Goal: Task Accomplishment & Management: Manage account settings

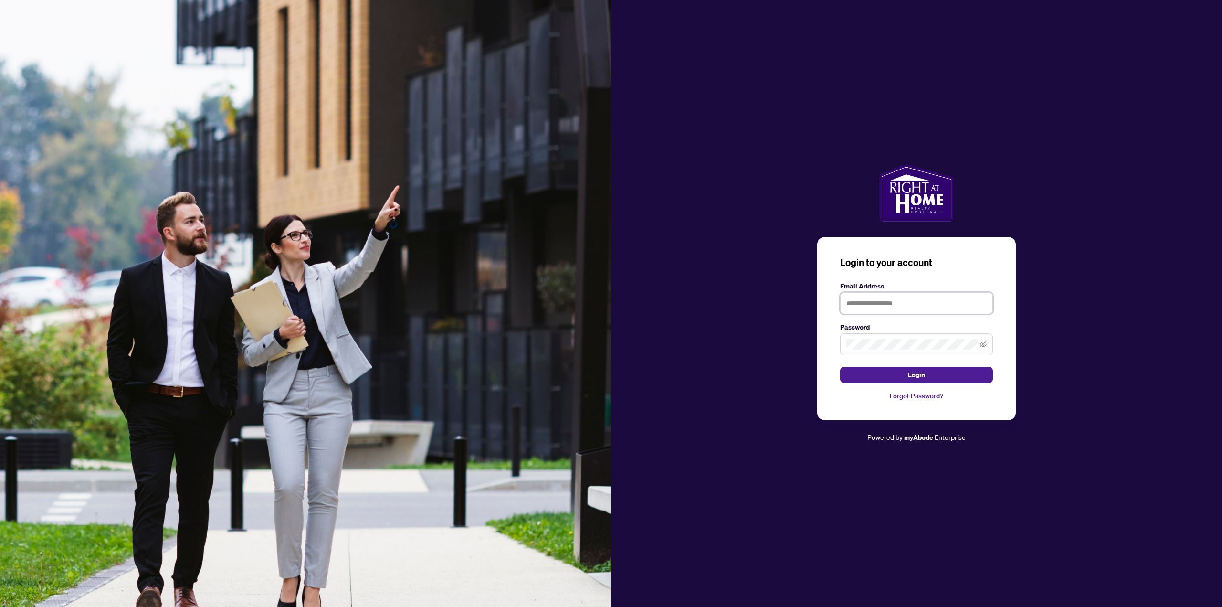
click at [923, 304] on input "text" at bounding box center [916, 303] width 153 height 22
click at [915, 378] on span "Login" at bounding box center [916, 374] width 17 height 15
drag, startPoint x: 933, startPoint y: 305, endPoint x: 726, endPoint y: 304, distance: 207.7
click at [726, 304] on div "**********" at bounding box center [916, 303] width 611 height 278
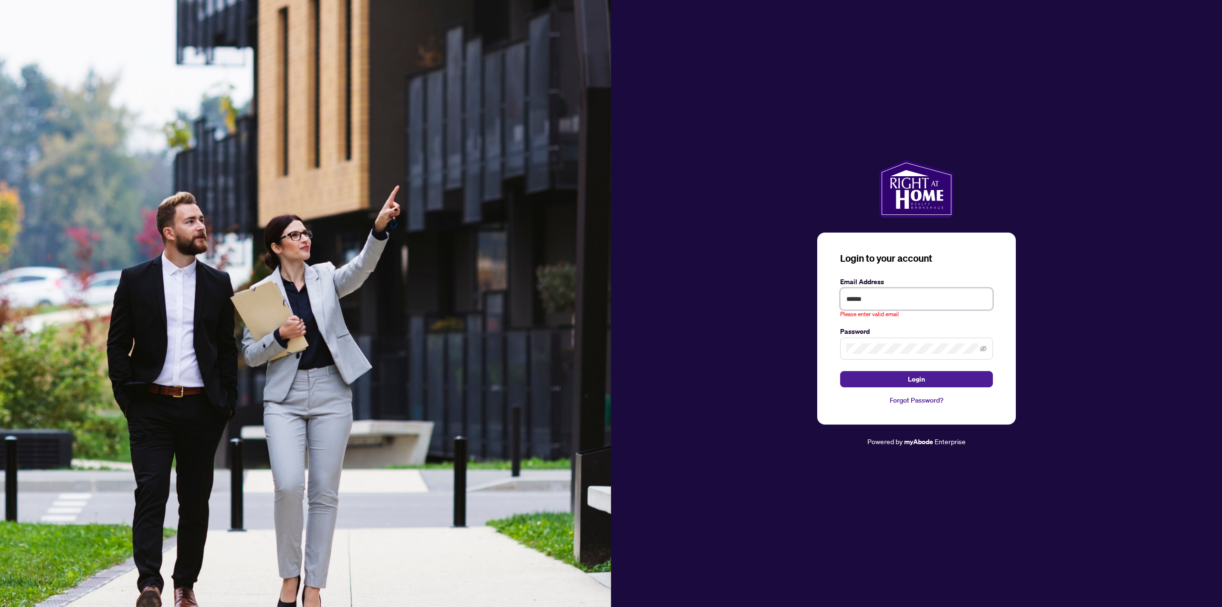
type input "**********"
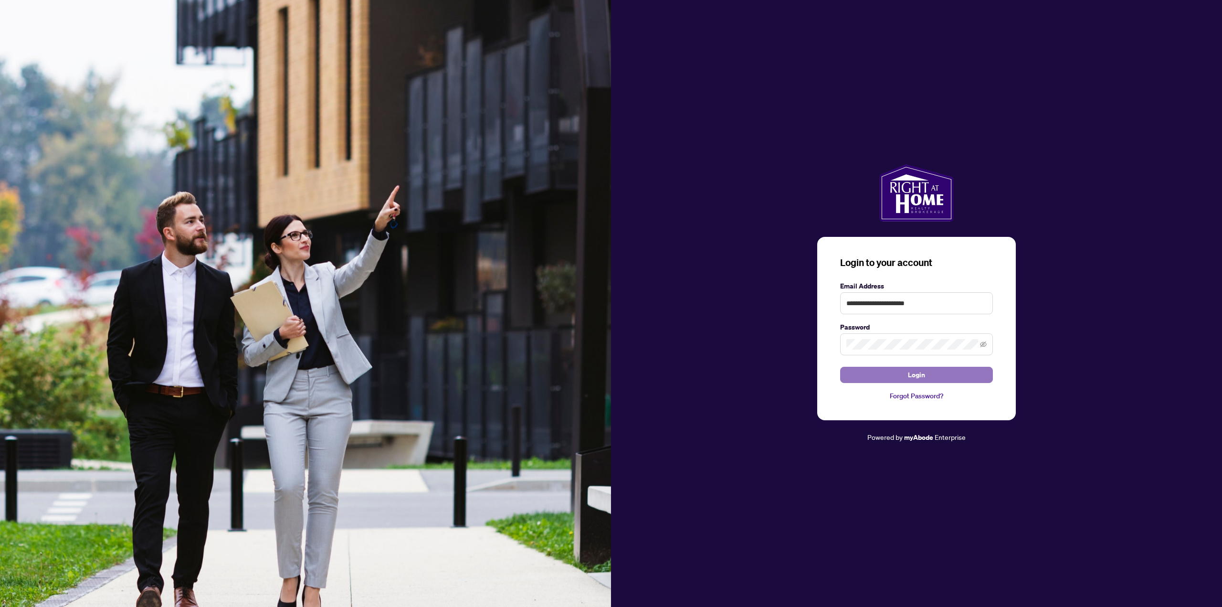
click at [929, 370] on button "Login" at bounding box center [916, 375] width 153 height 16
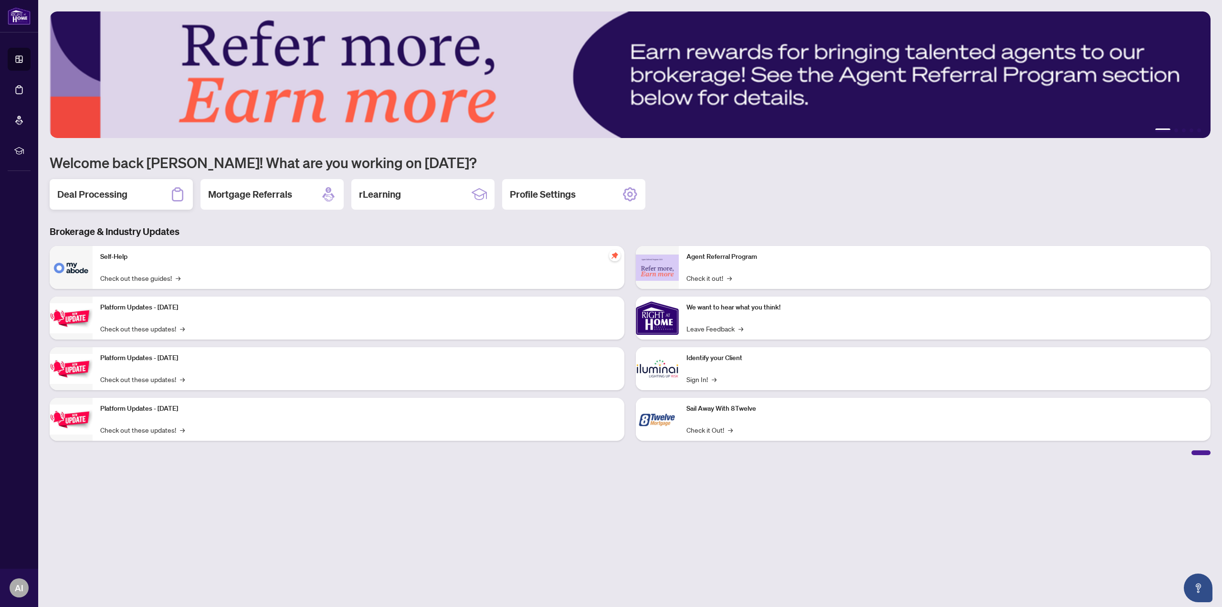
click at [94, 188] on h2 "Deal Processing" at bounding box center [92, 194] width 70 height 13
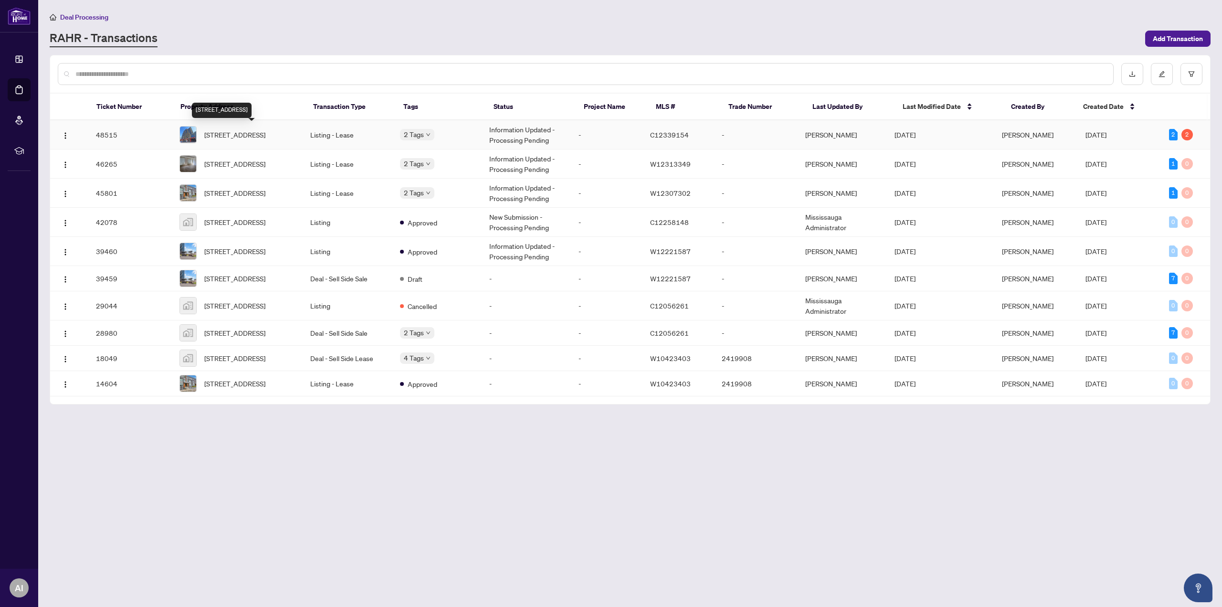
click at [238, 136] on span "[STREET_ADDRESS]" at bounding box center [234, 134] width 61 height 11
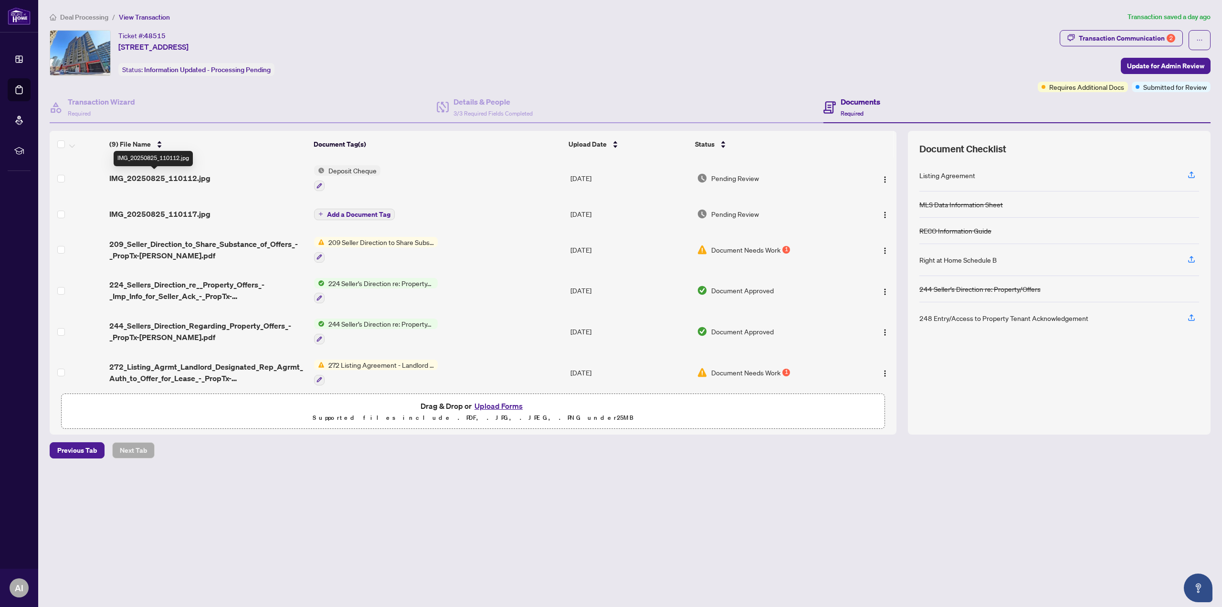
click at [116, 177] on span "IMG_20250825_110112.jpg" at bounding box center [159, 177] width 101 height 11
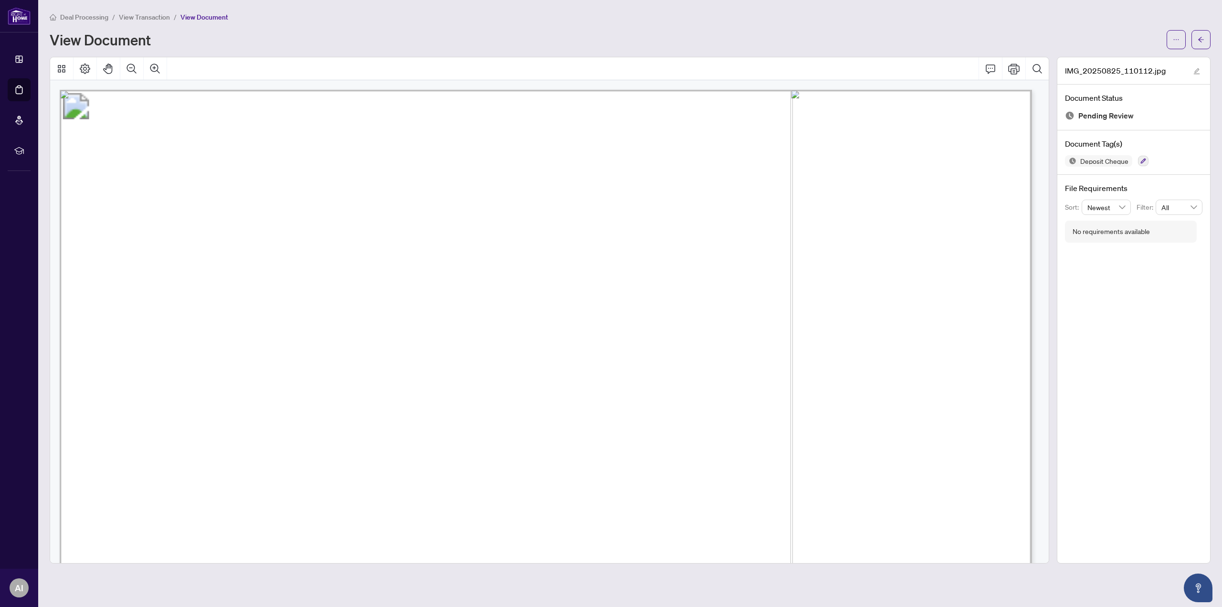
click at [155, 14] on span "View Transaction" at bounding box center [144, 17] width 51 height 9
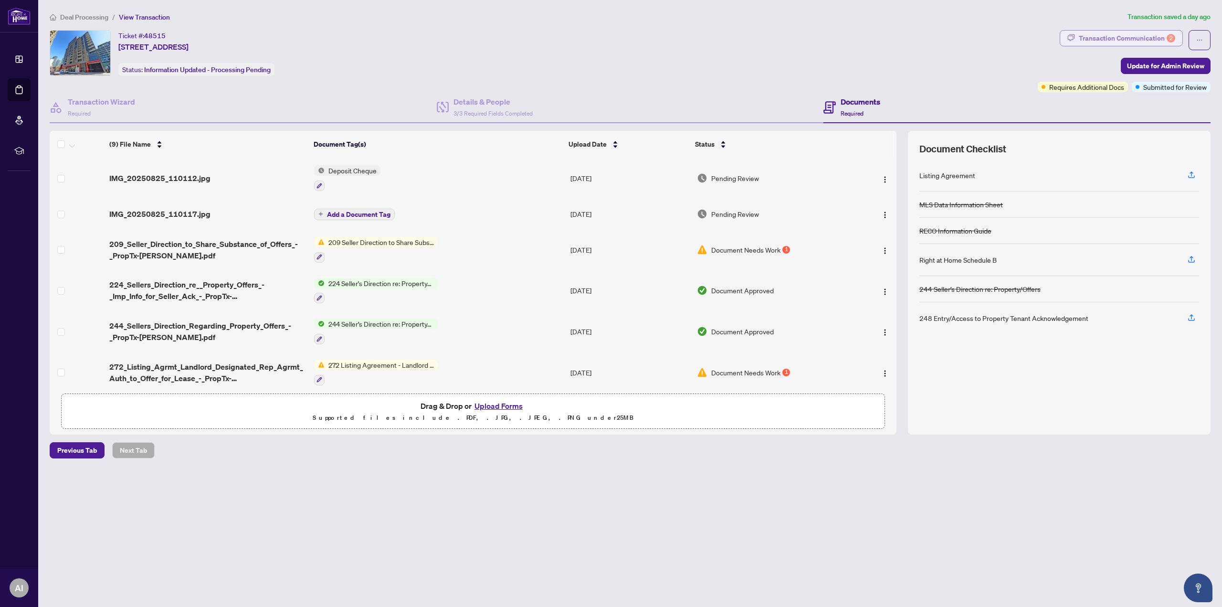
click at [1145, 42] on div "Transaction Communication 2" at bounding box center [1127, 38] width 96 height 15
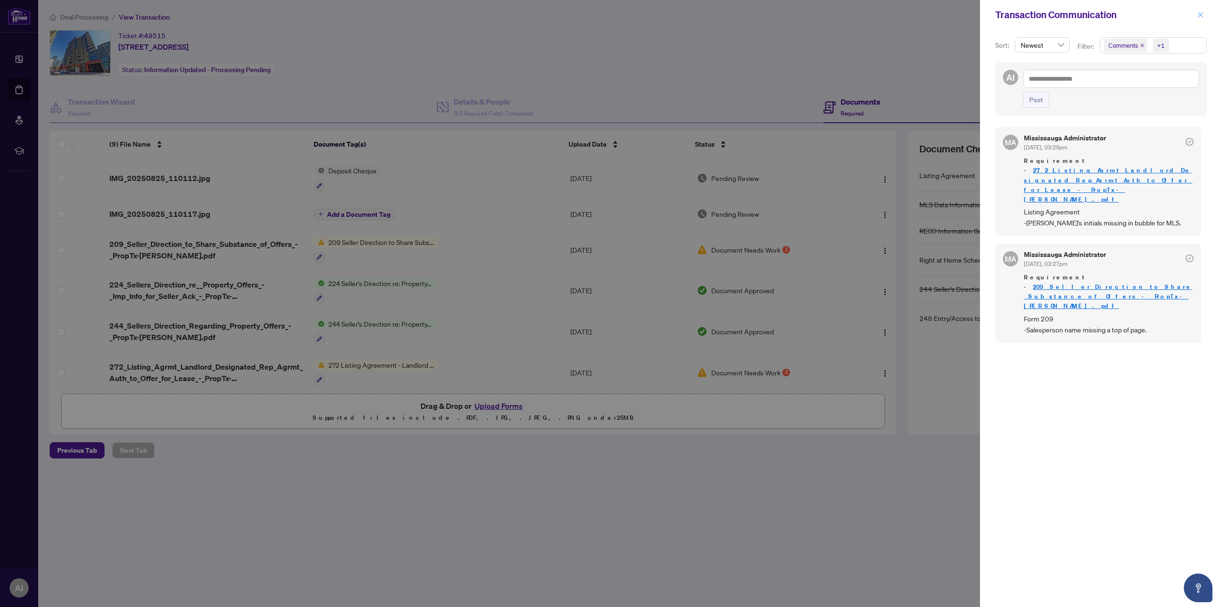
click at [1201, 18] on span "button" at bounding box center [1200, 14] width 7 height 15
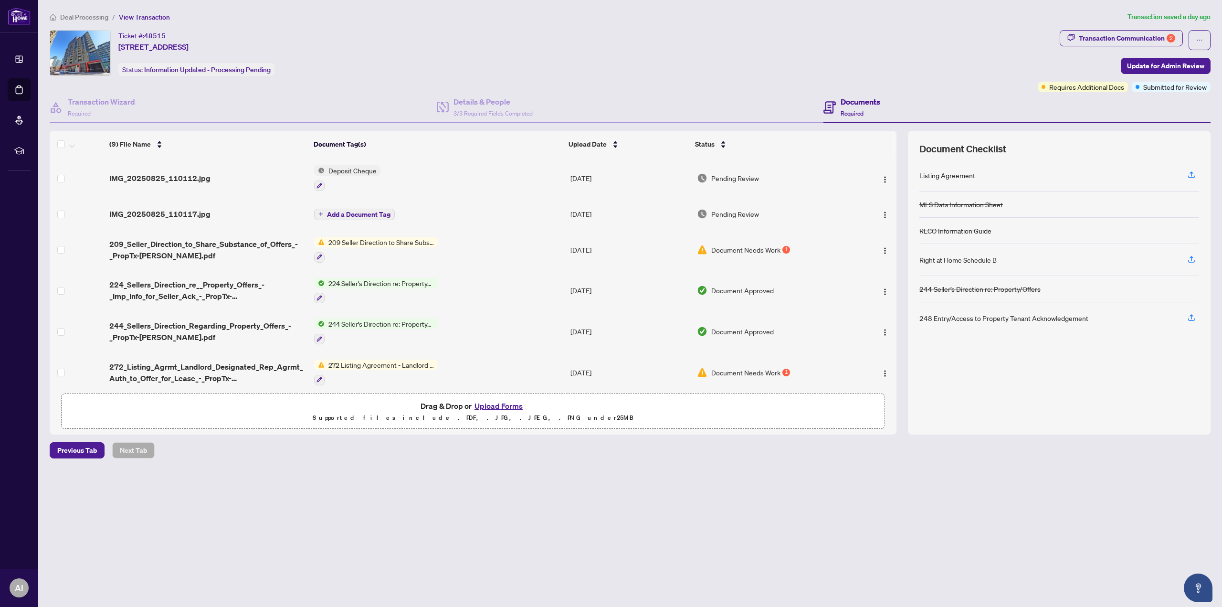
click at [75, 17] on span "Deal Processing" at bounding box center [84, 17] width 48 height 9
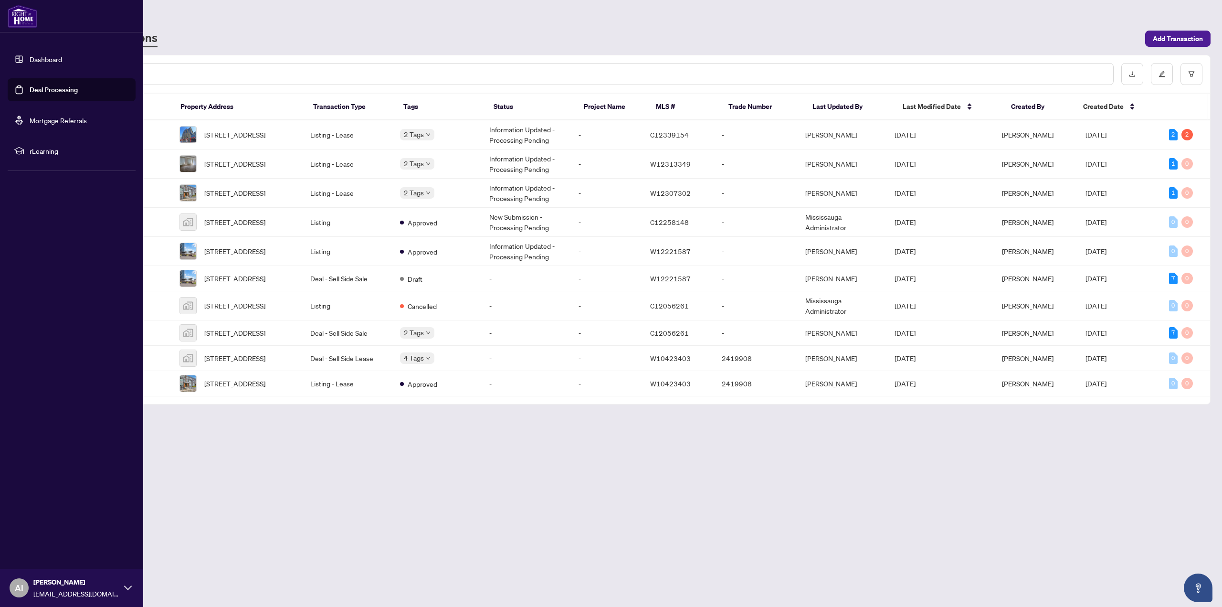
drag, startPoint x: 54, startPoint y: 58, endPoint x: 122, endPoint y: 76, distance: 70.2
click at [54, 58] on link "Dashboard" at bounding box center [46, 59] width 32 height 9
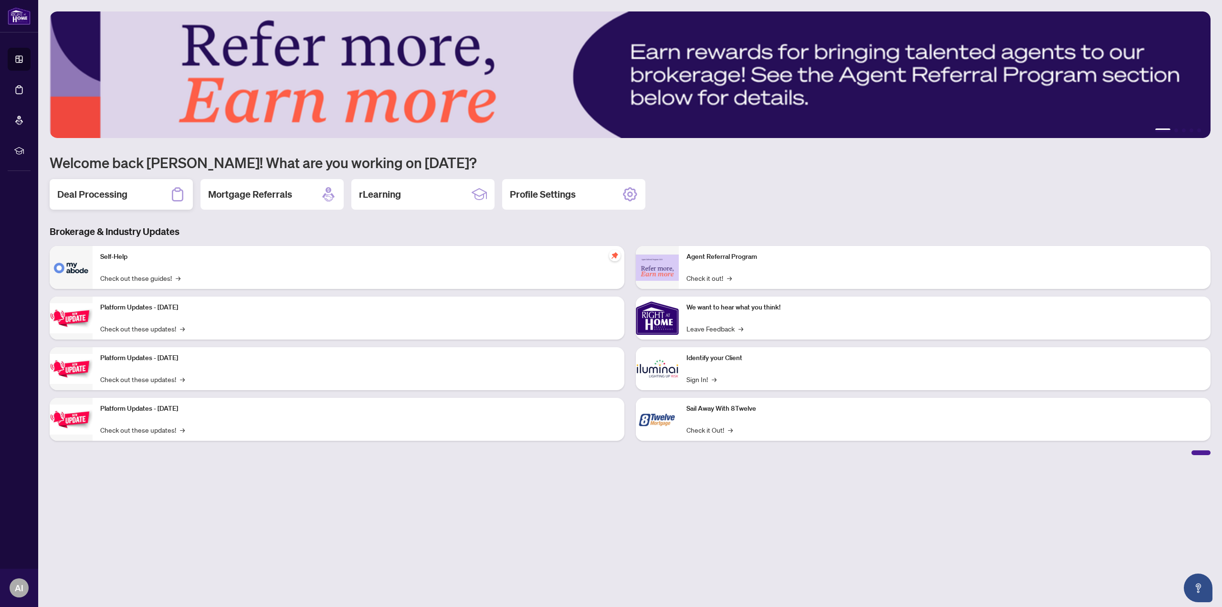
click at [139, 201] on div "Deal Processing" at bounding box center [121, 194] width 143 height 31
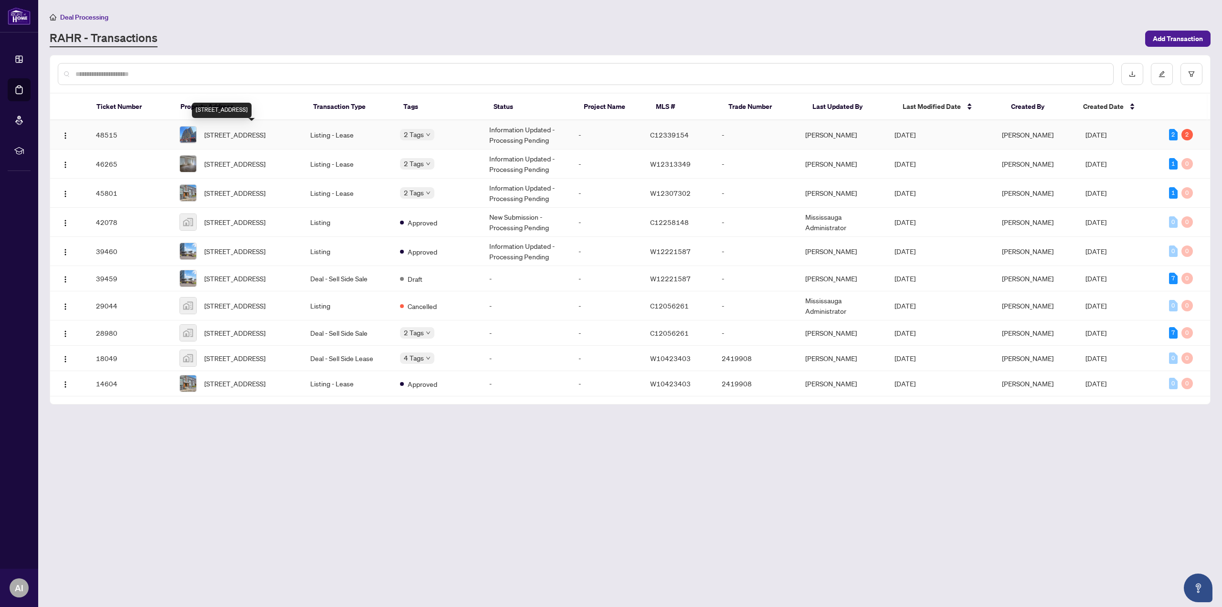
click at [265, 134] on span "[STREET_ADDRESS]" at bounding box center [234, 134] width 61 height 11
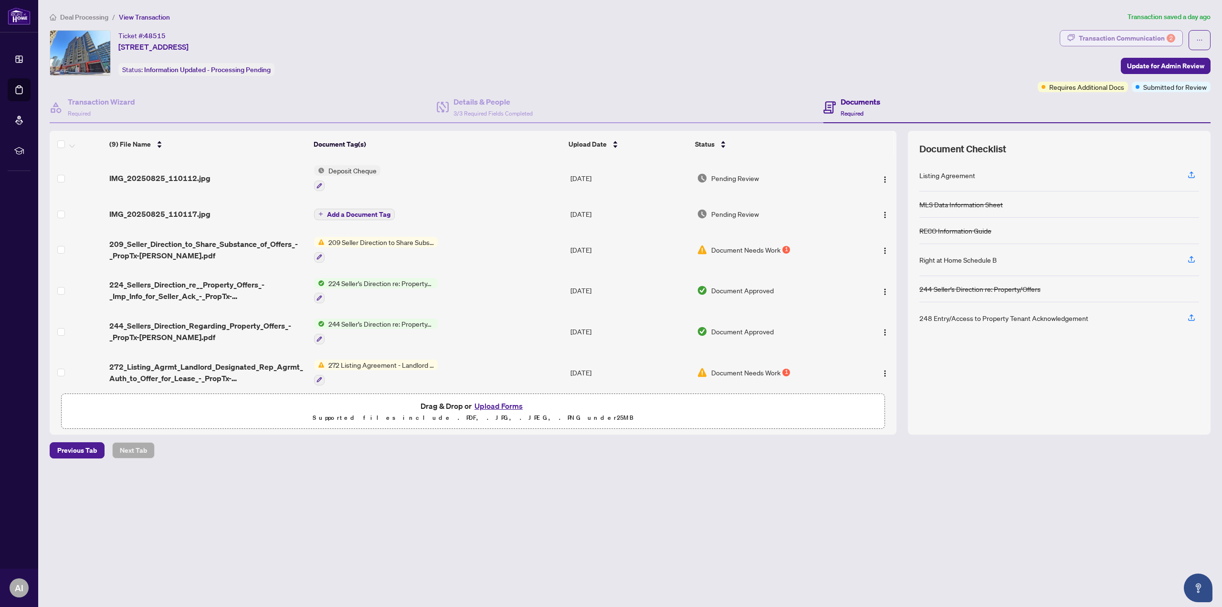
drag, startPoint x: 1153, startPoint y: 36, endPoint x: 1158, endPoint y: 39, distance: 5.4
click at [1158, 39] on div "Transaction Communication 2" at bounding box center [1127, 38] width 96 height 15
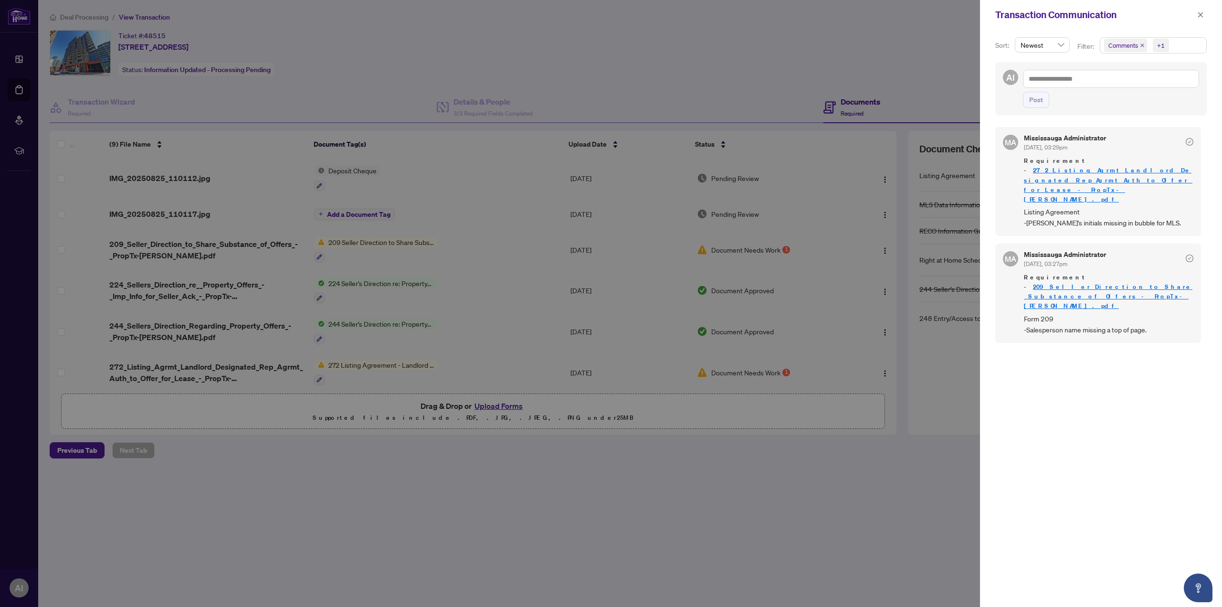
click at [1080, 283] on link "209_Seller_Direction_to_Share_Substance_of_Offers_-_PropTx-[PERSON_NAME].pdf" at bounding box center [1108, 296] width 169 height 27
click at [1200, 16] on icon "close" at bounding box center [1200, 14] width 7 height 7
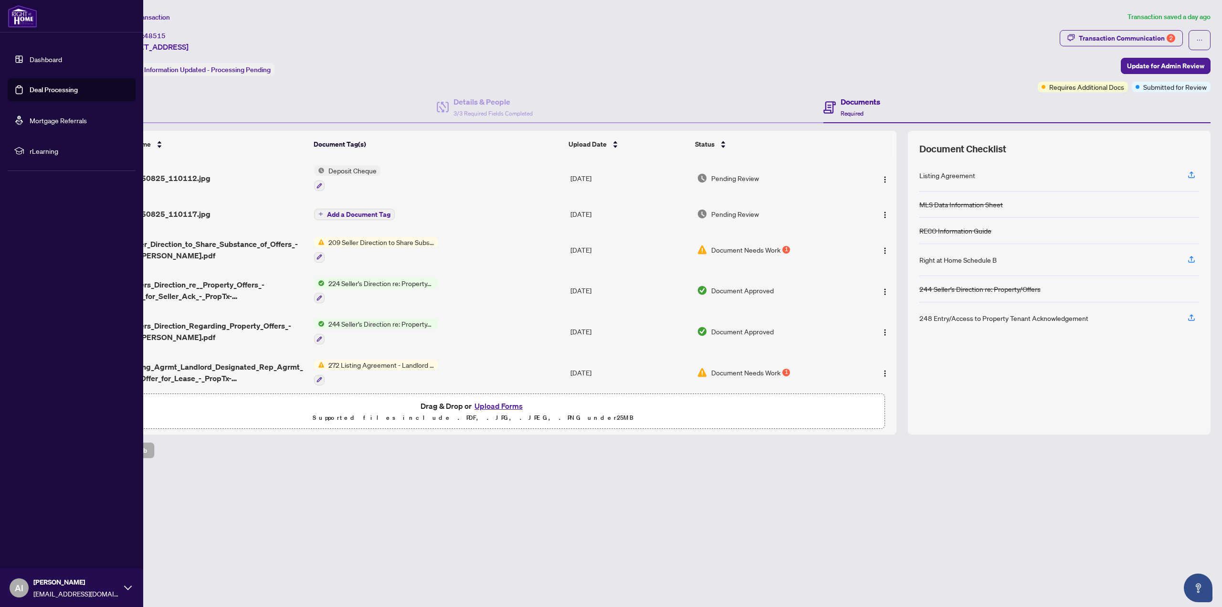
click at [32, 63] on link "Dashboard" at bounding box center [46, 59] width 32 height 9
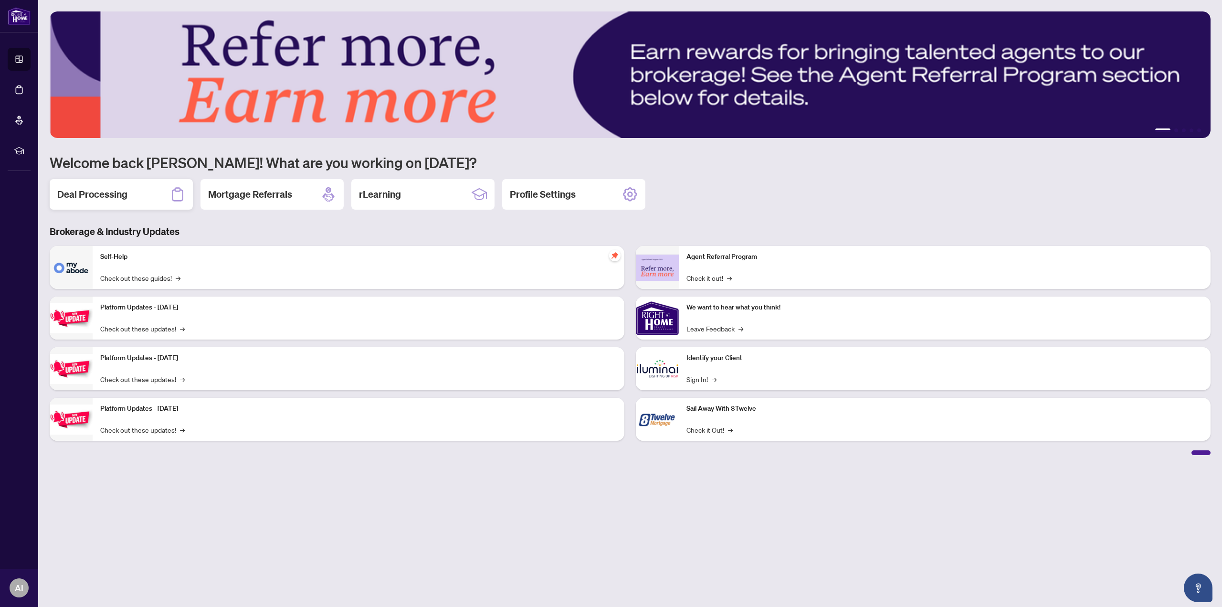
click at [132, 199] on div "Deal Processing" at bounding box center [121, 194] width 143 height 31
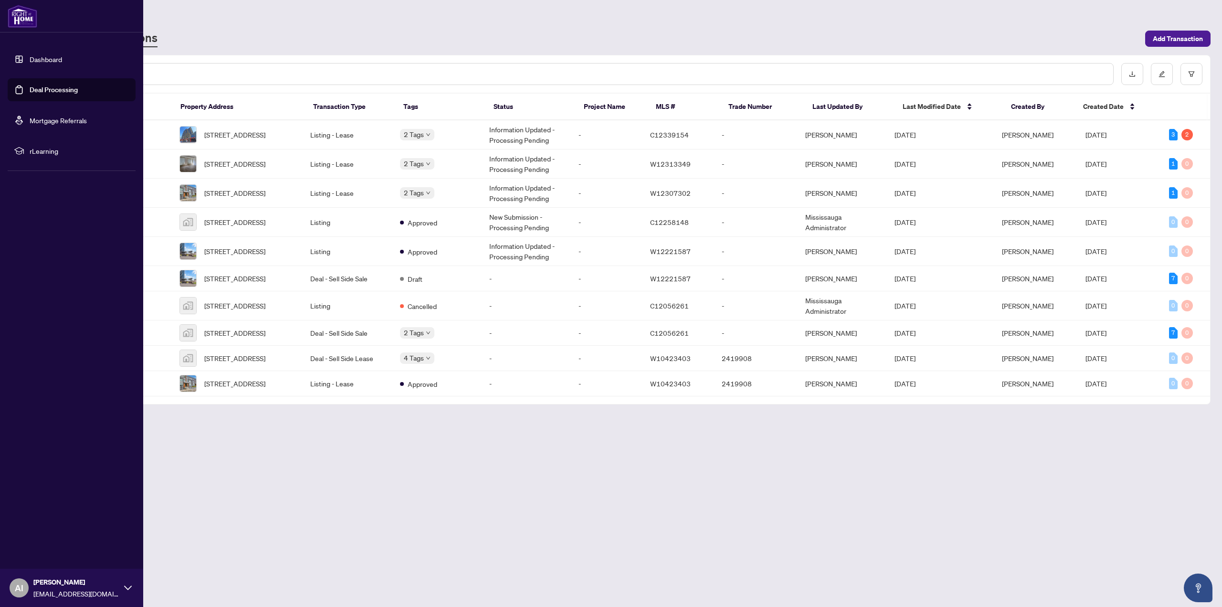
click at [49, 55] on link "Dashboard" at bounding box center [46, 59] width 32 height 9
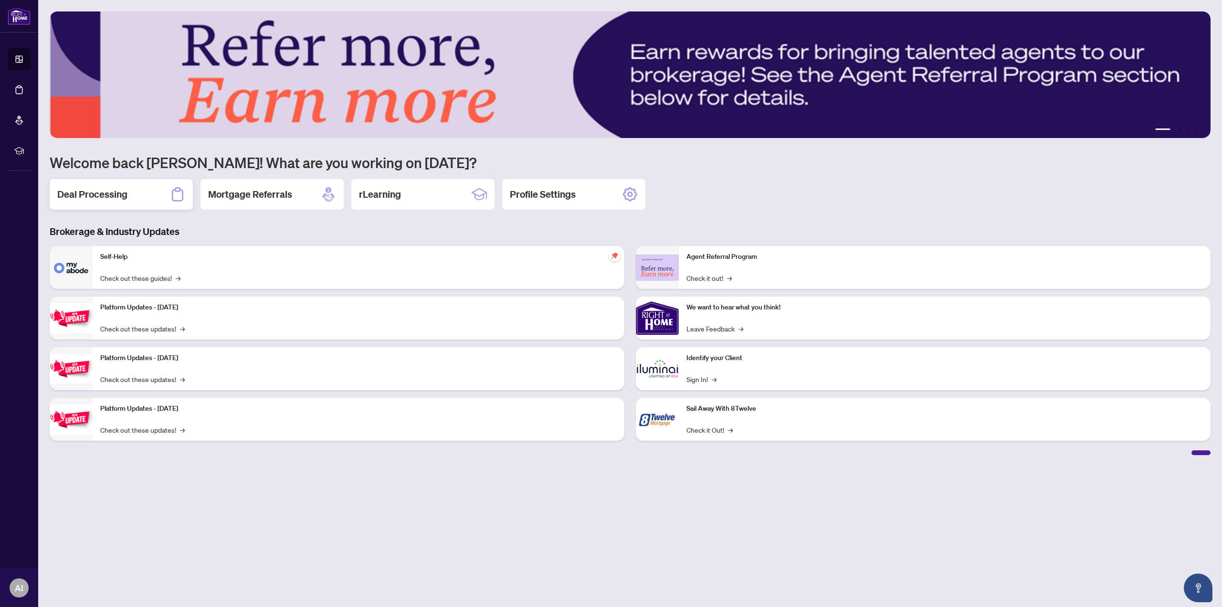
click at [136, 190] on div "Deal Processing" at bounding box center [121, 194] width 143 height 31
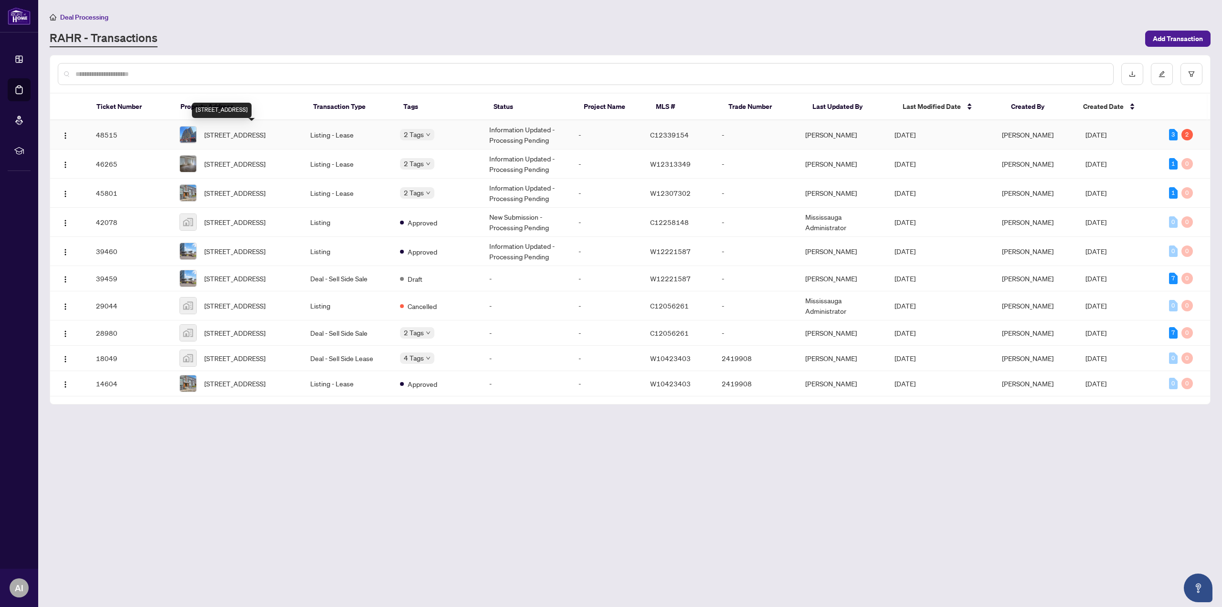
click at [251, 136] on span "[STREET_ADDRESS]" at bounding box center [234, 134] width 61 height 11
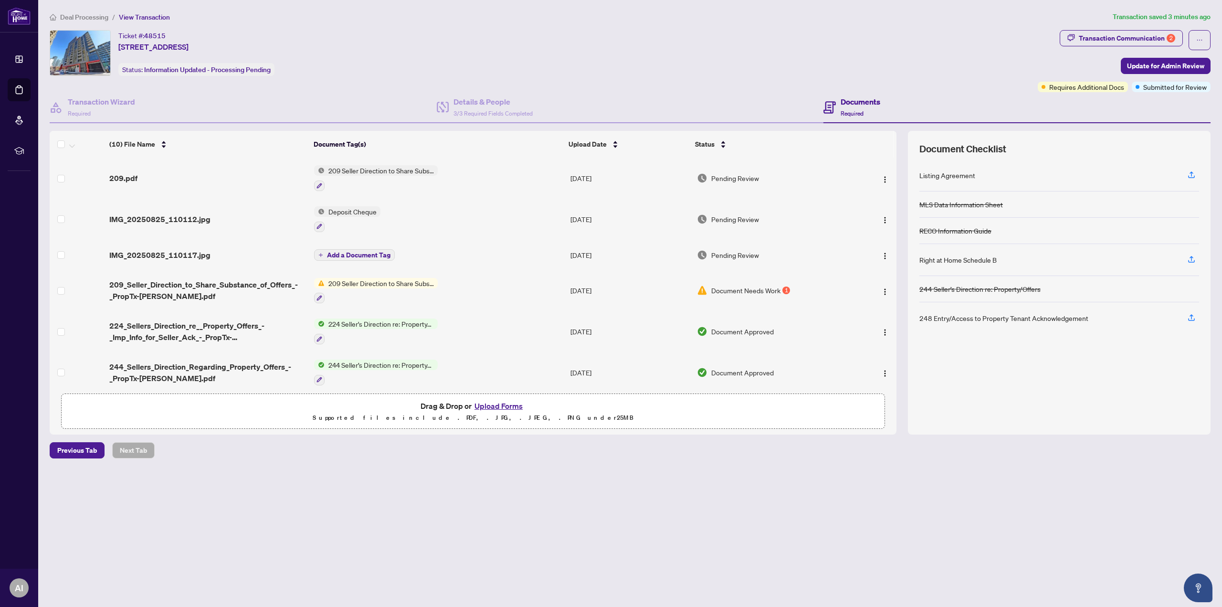
click at [497, 407] on button "Upload Forms" at bounding box center [499, 406] width 54 height 12
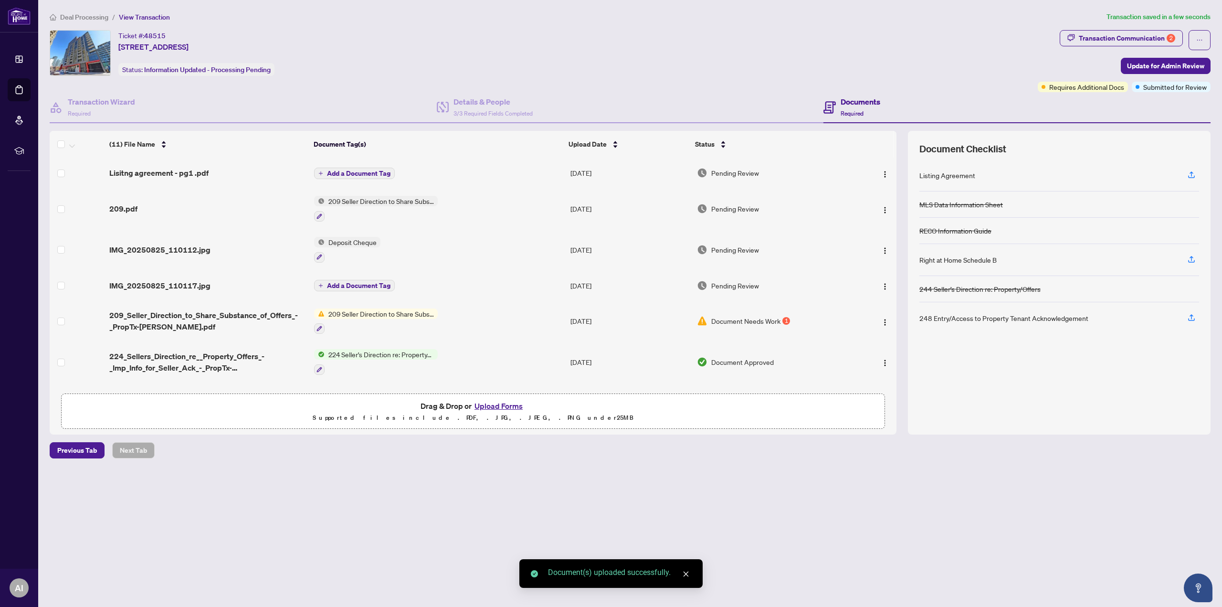
click at [505, 408] on button "Upload Forms" at bounding box center [499, 406] width 54 height 12
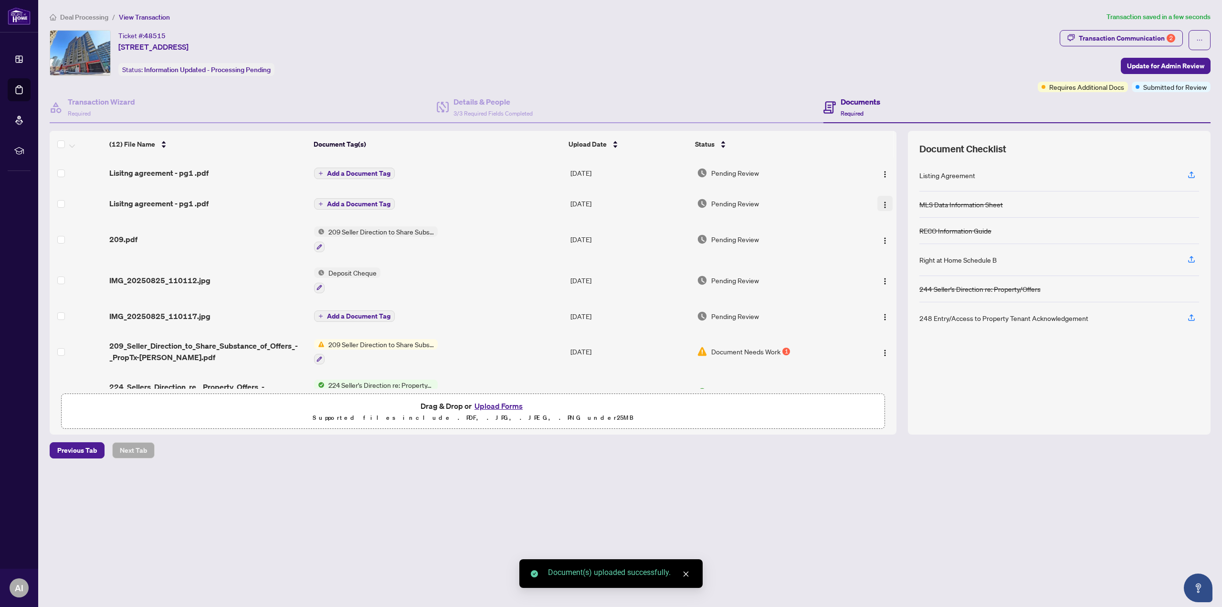
click at [882, 203] on img "button" at bounding box center [885, 205] width 8 height 8
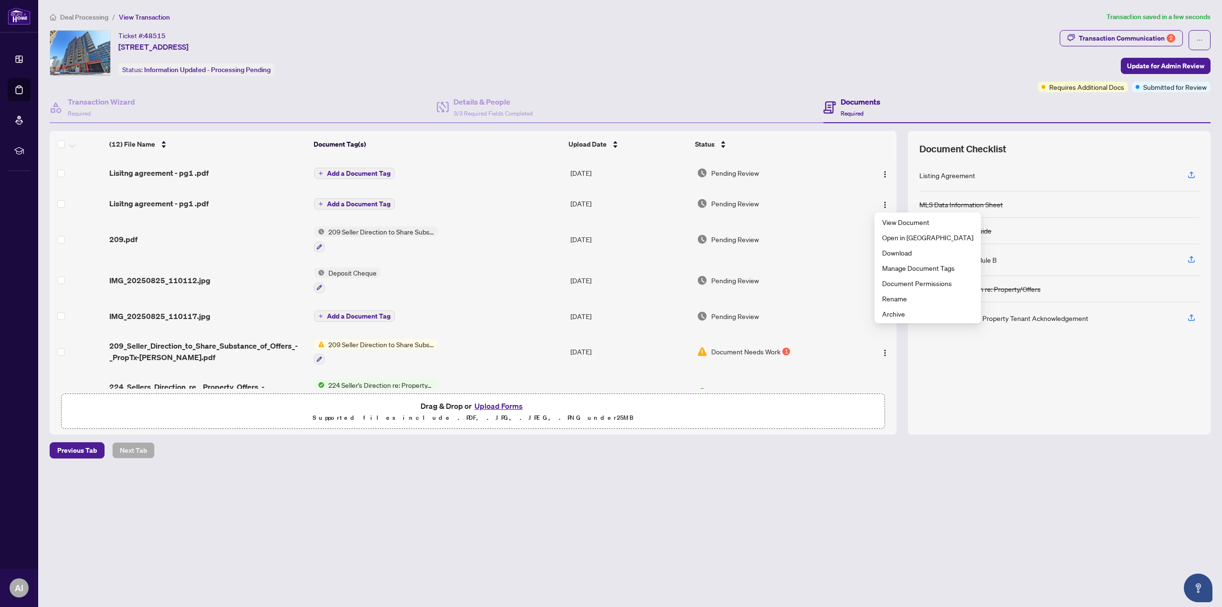
click at [372, 171] on span "Add a Document Tag" at bounding box center [358, 173] width 63 height 7
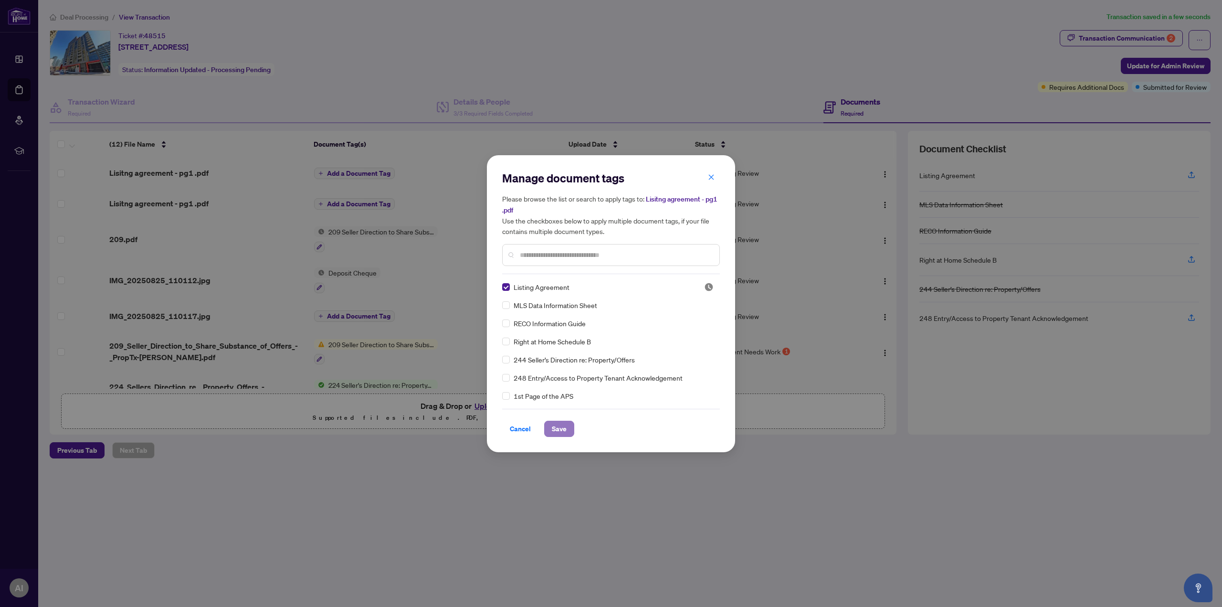
click at [548, 429] on button "Save" at bounding box center [559, 429] width 30 height 16
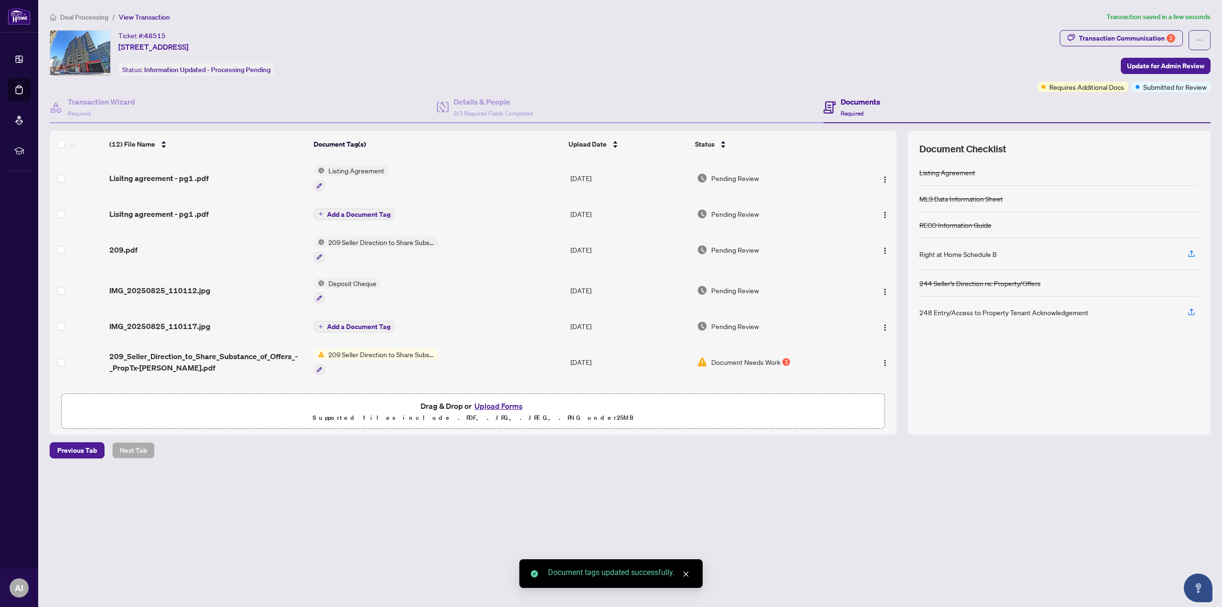
click at [513, 403] on button "Upload Forms" at bounding box center [499, 406] width 54 height 12
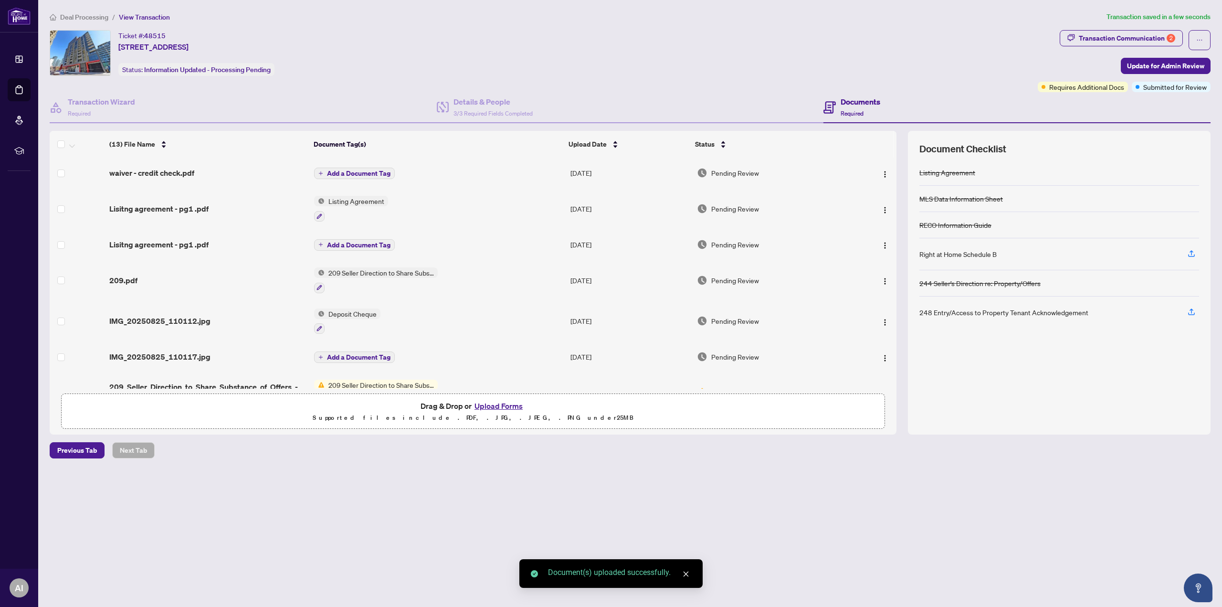
click at [369, 177] on span "Add a Document Tag" at bounding box center [358, 173] width 63 height 7
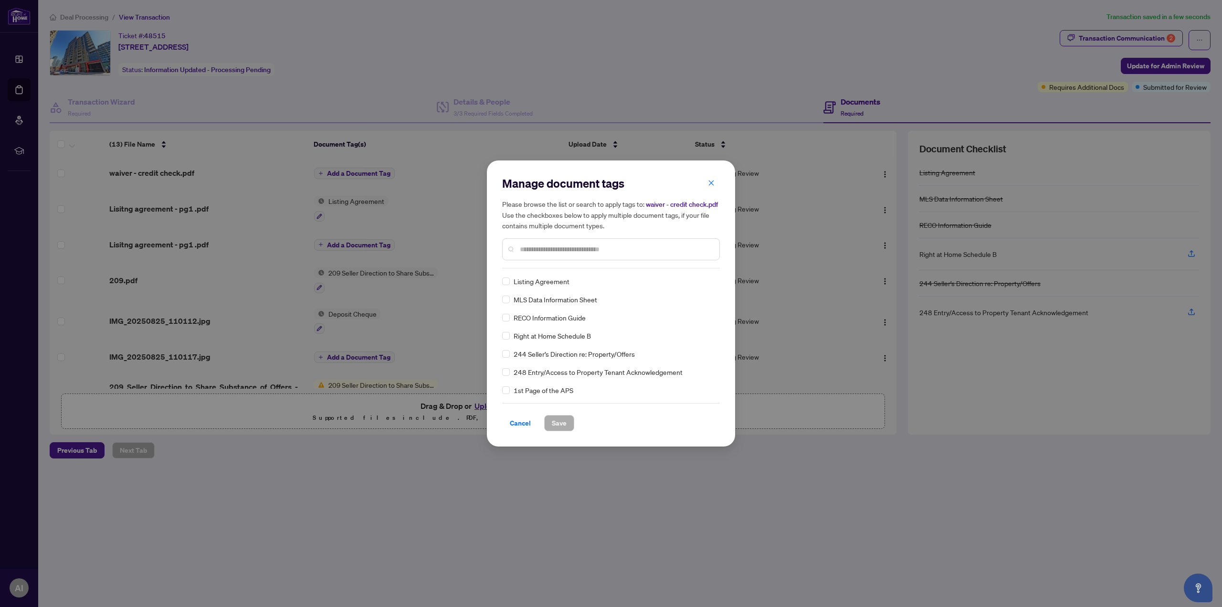
click at [560, 249] on input "text" at bounding box center [616, 249] width 192 height 11
drag, startPoint x: 554, startPoint y: 248, endPoint x: 439, endPoint y: 251, distance: 114.6
click at [439, 251] on div "Manage document tags Please browse the list or search to apply tags to: waiver …" at bounding box center [611, 303] width 1222 height 607
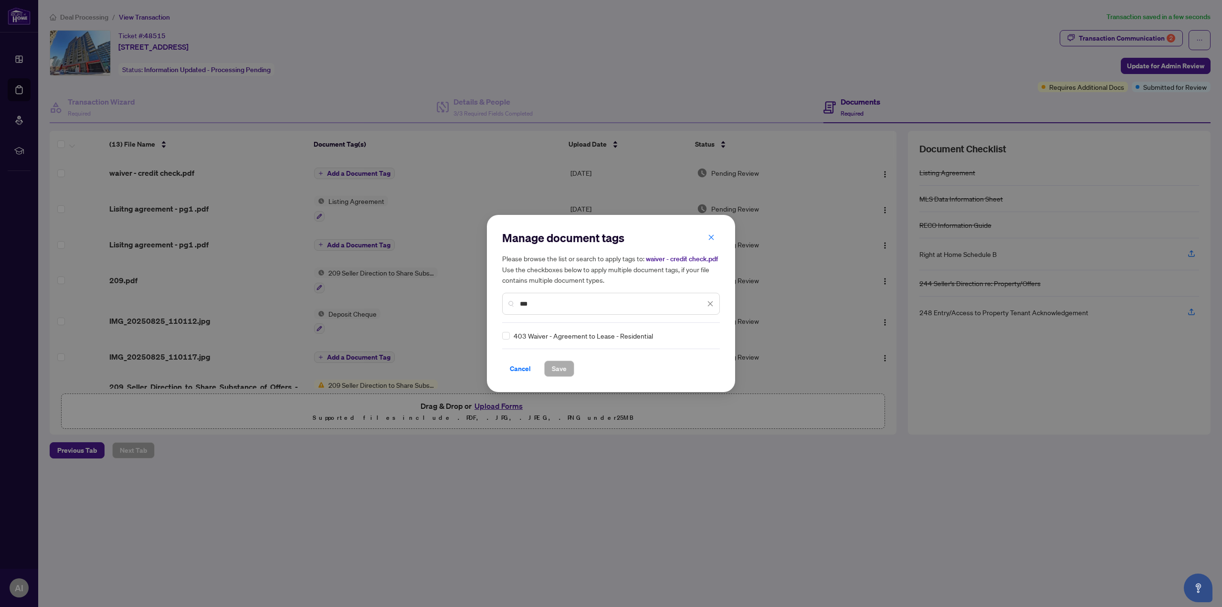
type input "***"
click at [504, 342] on div "Manage document tags Please browse the list or search to apply tags to: waiver …" at bounding box center [611, 303] width 218 height 147
drag, startPoint x: 562, startPoint y: 376, endPoint x: 698, endPoint y: 467, distance: 163.8
click at [562, 376] on button "Save" at bounding box center [559, 368] width 30 height 16
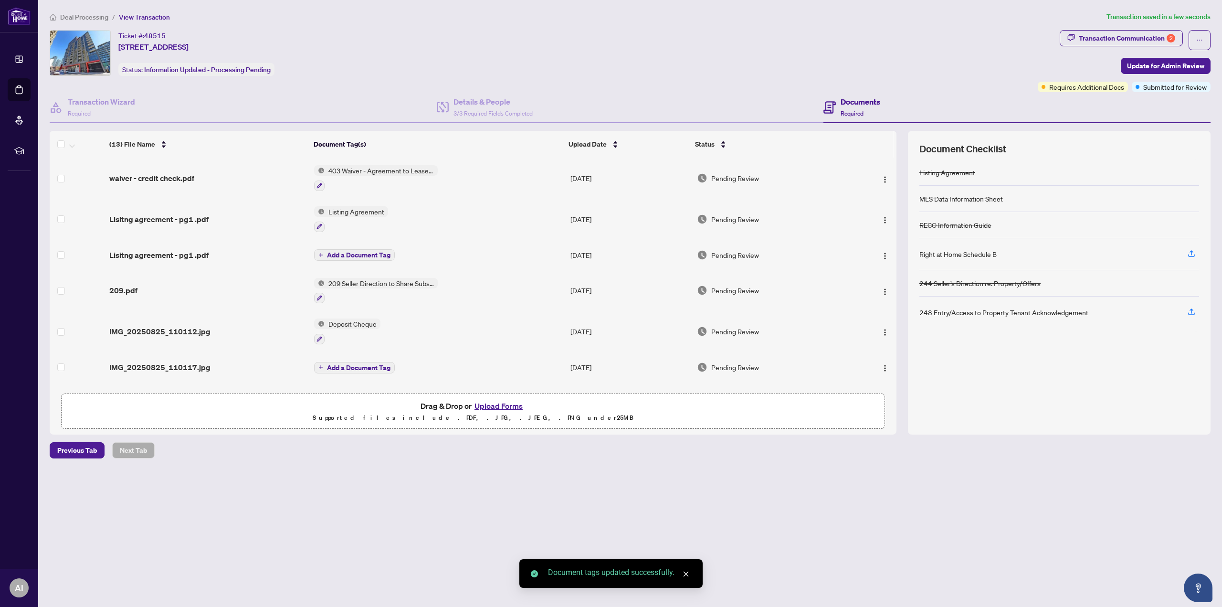
click at [510, 402] on button "Upload Forms" at bounding box center [499, 406] width 54 height 12
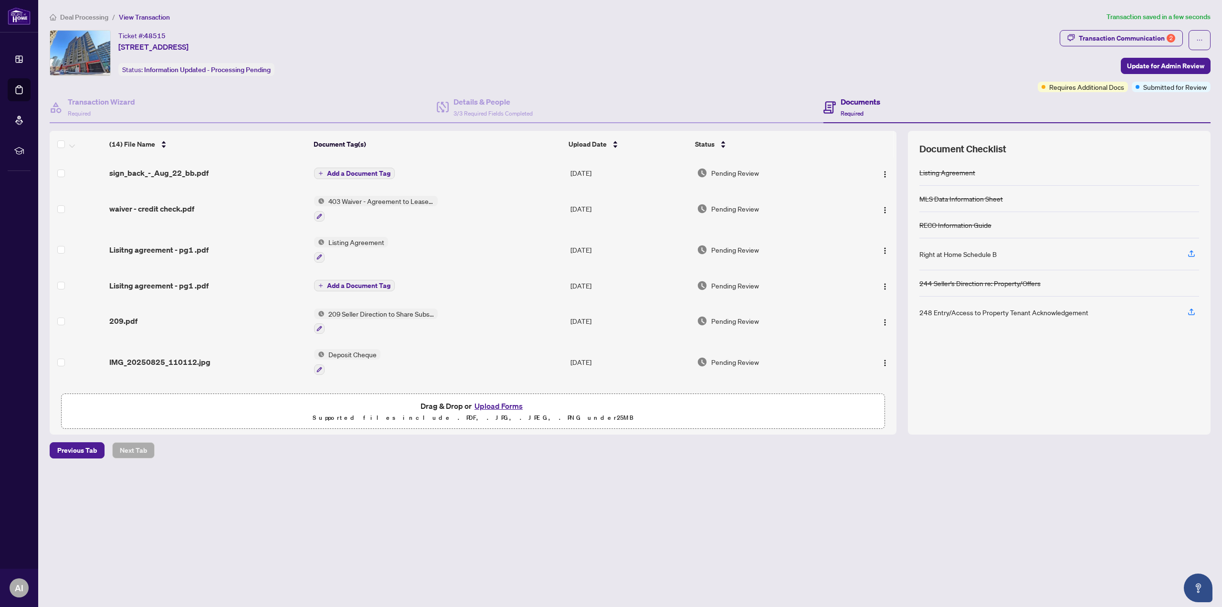
click at [345, 181] on td "Add a Document Tag" at bounding box center [438, 173] width 256 height 31
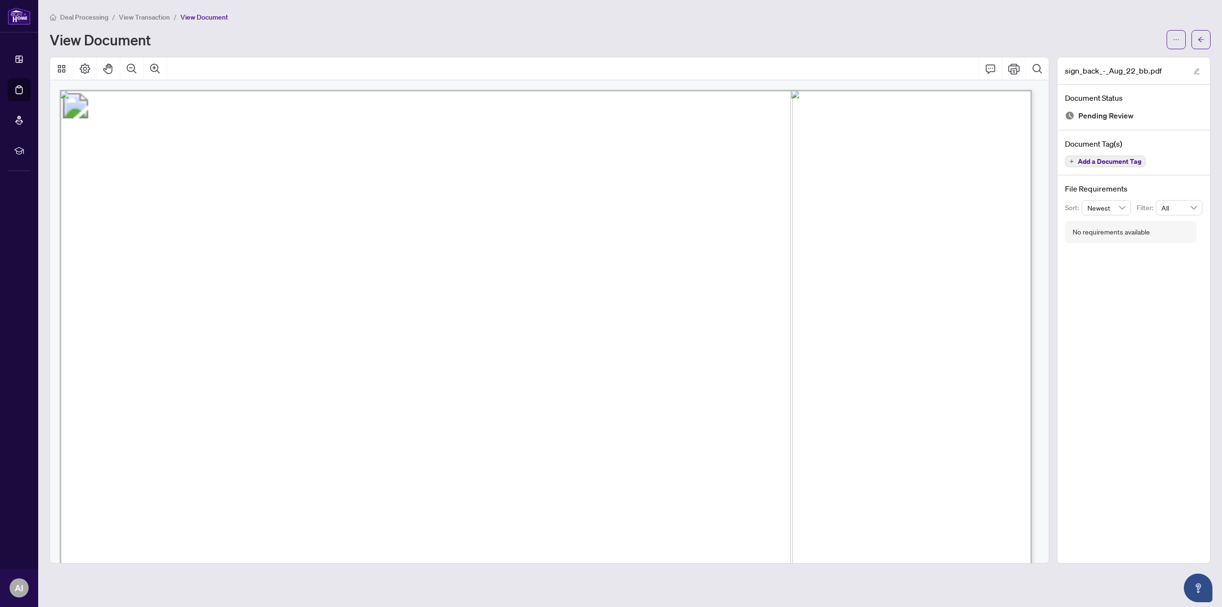
click at [71, 17] on span "Deal Processing" at bounding box center [84, 17] width 48 height 9
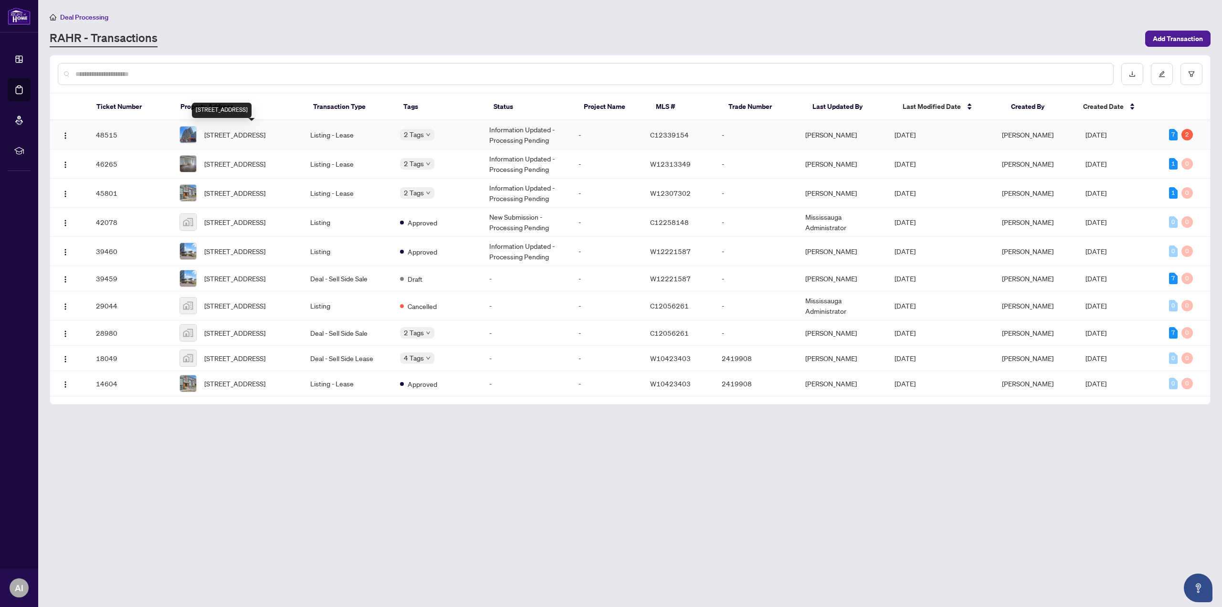
click at [232, 134] on span "[STREET_ADDRESS]" at bounding box center [234, 134] width 61 height 11
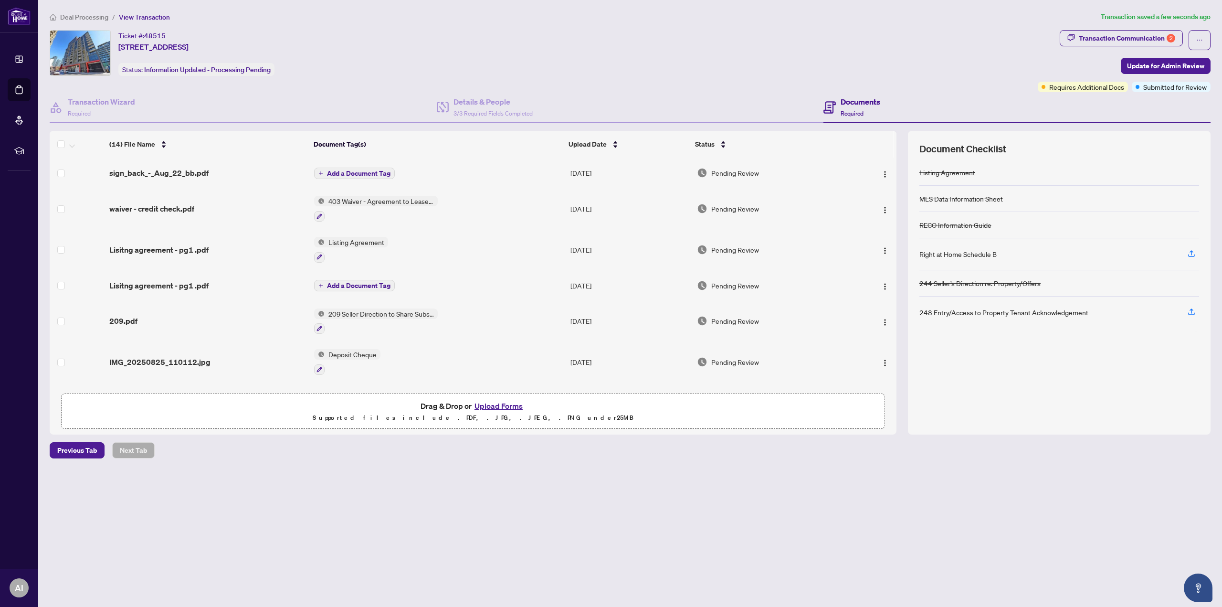
click at [358, 172] on span "Add a Document Tag" at bounding box center [358, 173] width 63 height 7
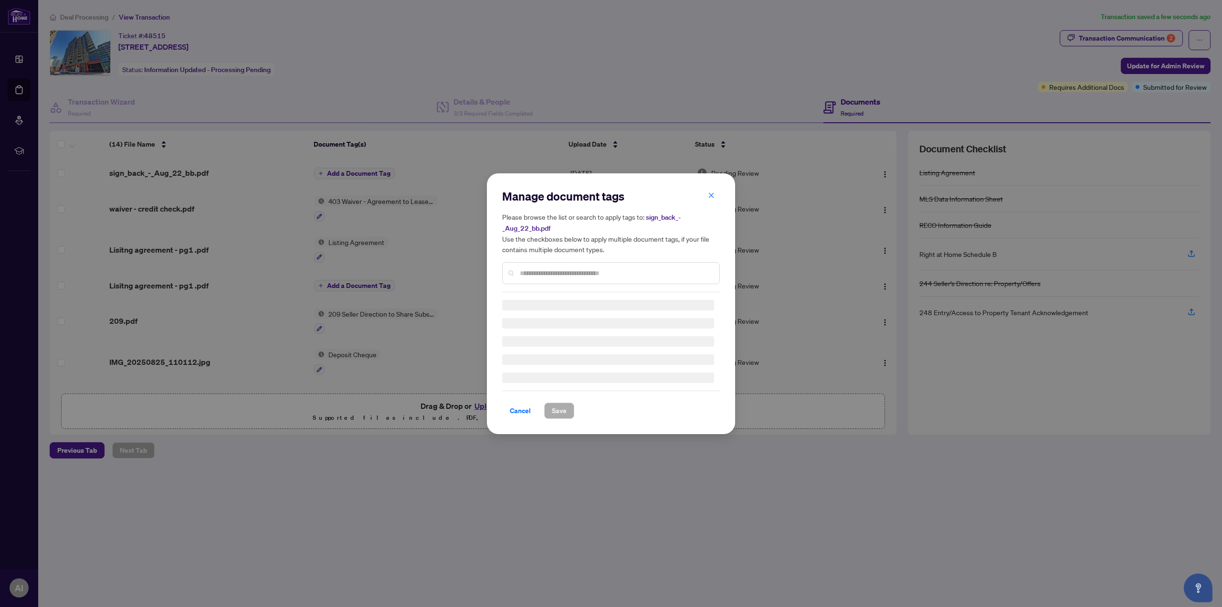
click at [586, 274] on input "text" at bounding box center [616, 273] width 192 height 11
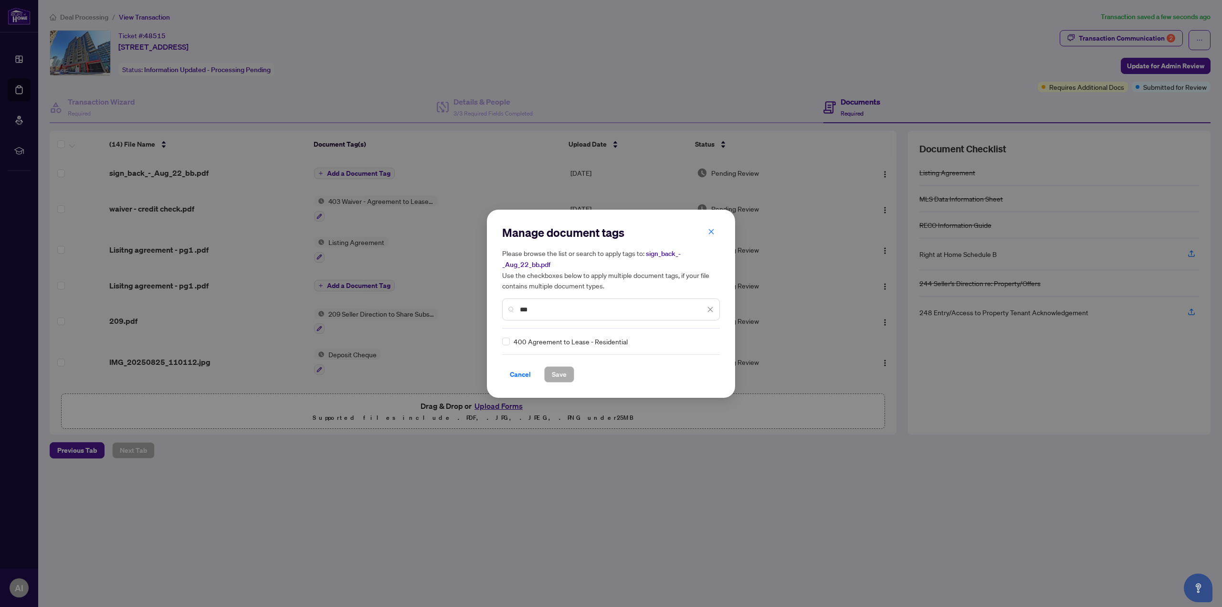
type input "***"
click at [561, 375] on span "Save" at bounding box center [559, 374] width 15 height 15
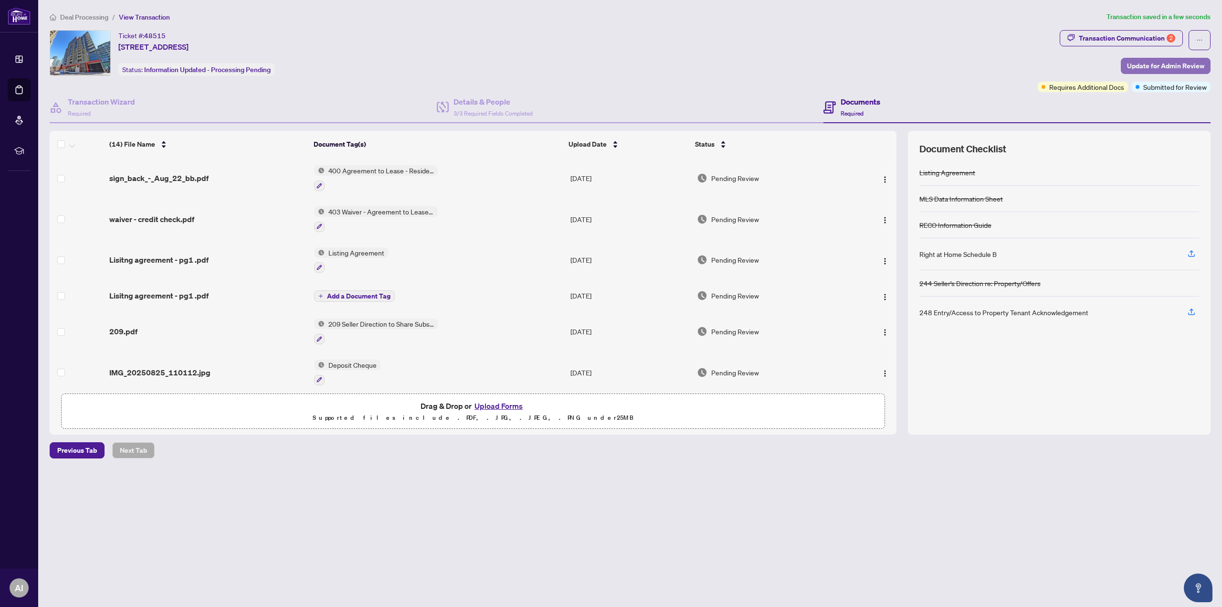
click at [1175, 61] on span "Update for Admin Review" at bounding box center [1165, 65] width 77 height 15
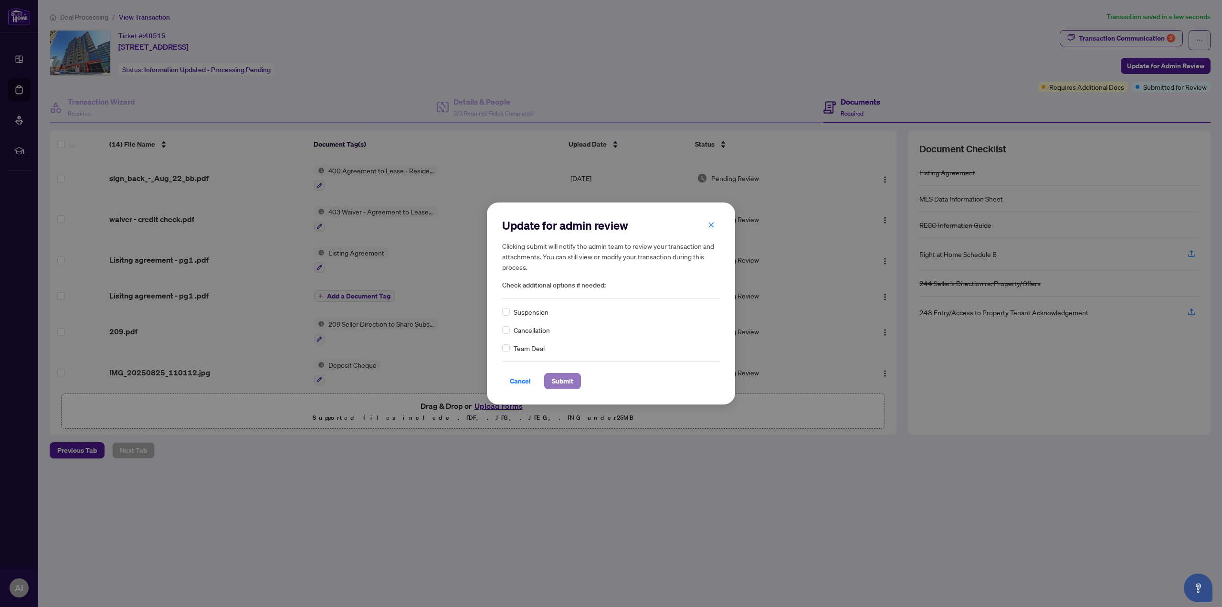
click at [557, 383] on span "Submit" at bounding box center [562, 380] width 21 height 15
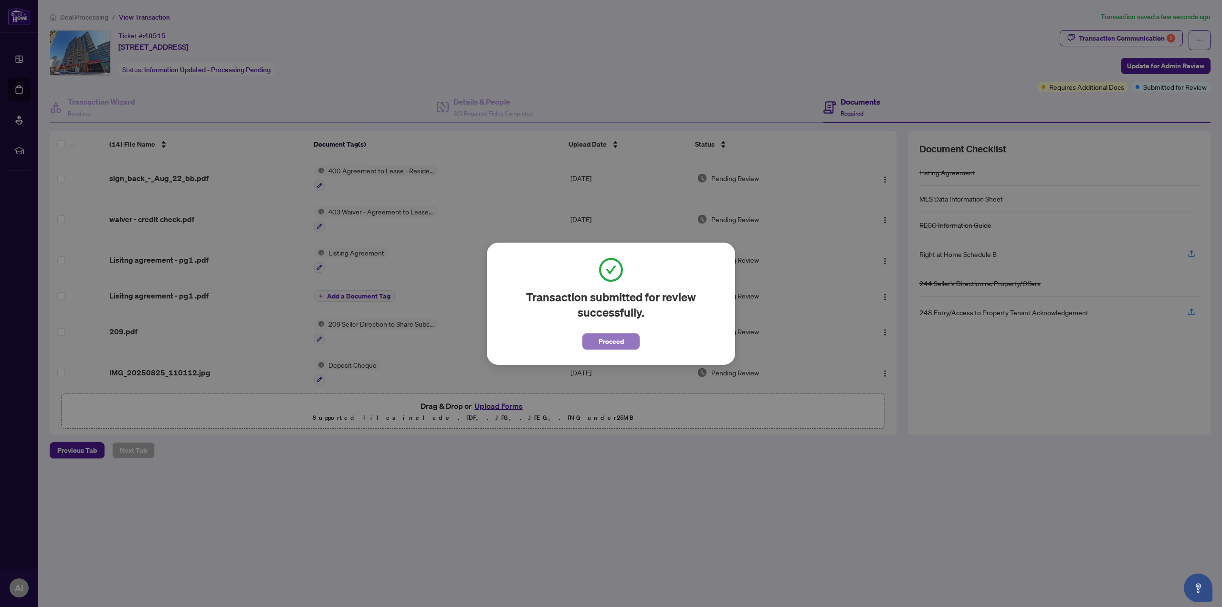
click at [596, 338] on button "Proceed" at bounding box center [610, 341] width 57 height 16
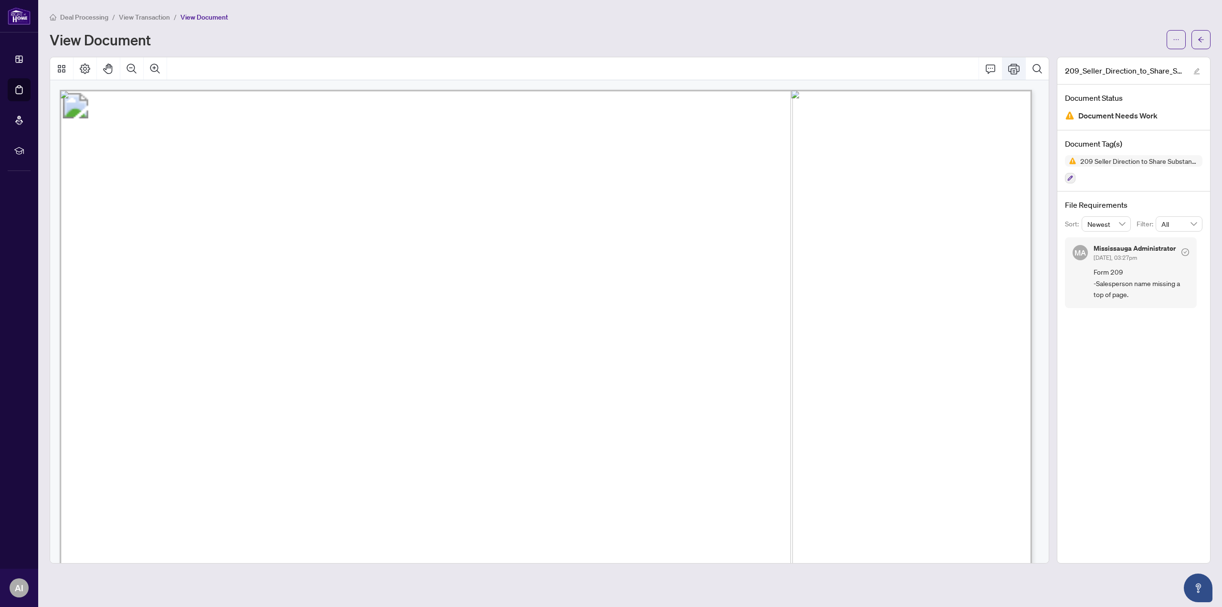
click at [1008, 67] on icon "Print" at bounding box center [1013, 68] width 11 height 11
click at [1193, 33] on button "button" at bounding box center [1201, 39] width 19 height 19
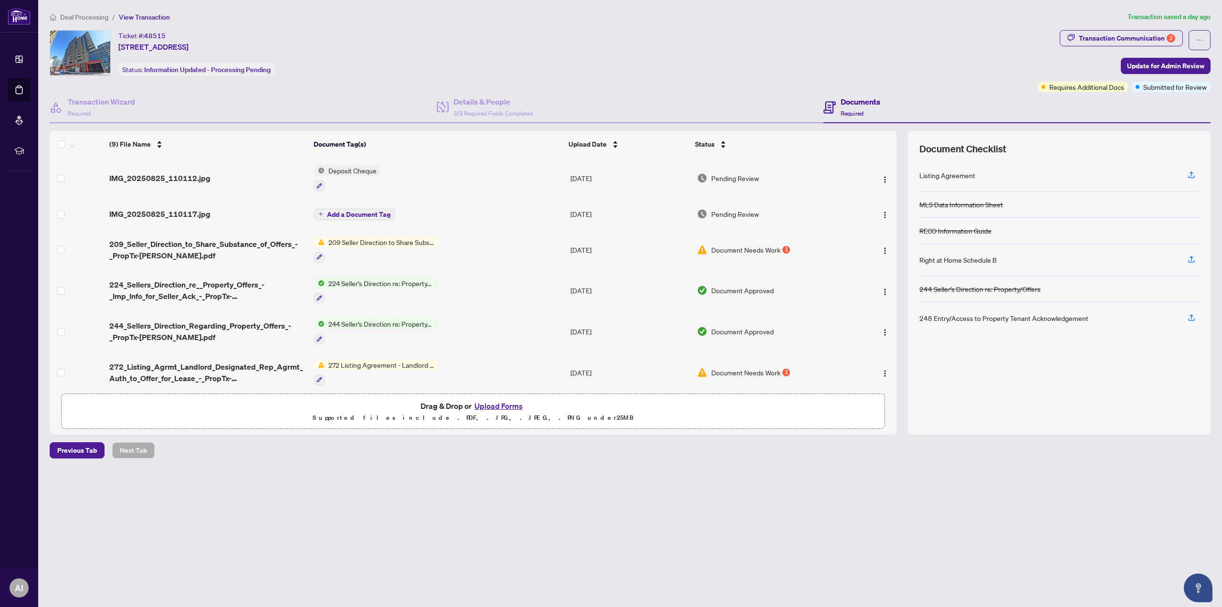
click at [491, 407] on button "Upload Forms" at bounding box center [499, 406] width 54 height 12
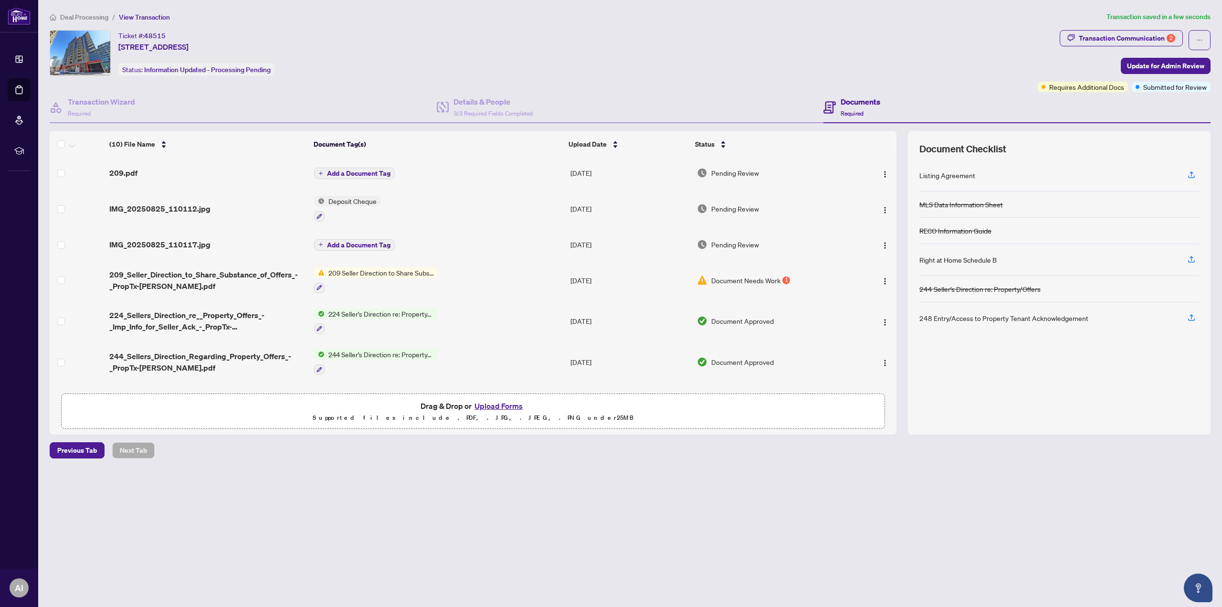
click at [354, 171] on span "Add a Document Tag" at bounding box center [358, 173] width 63 height 7
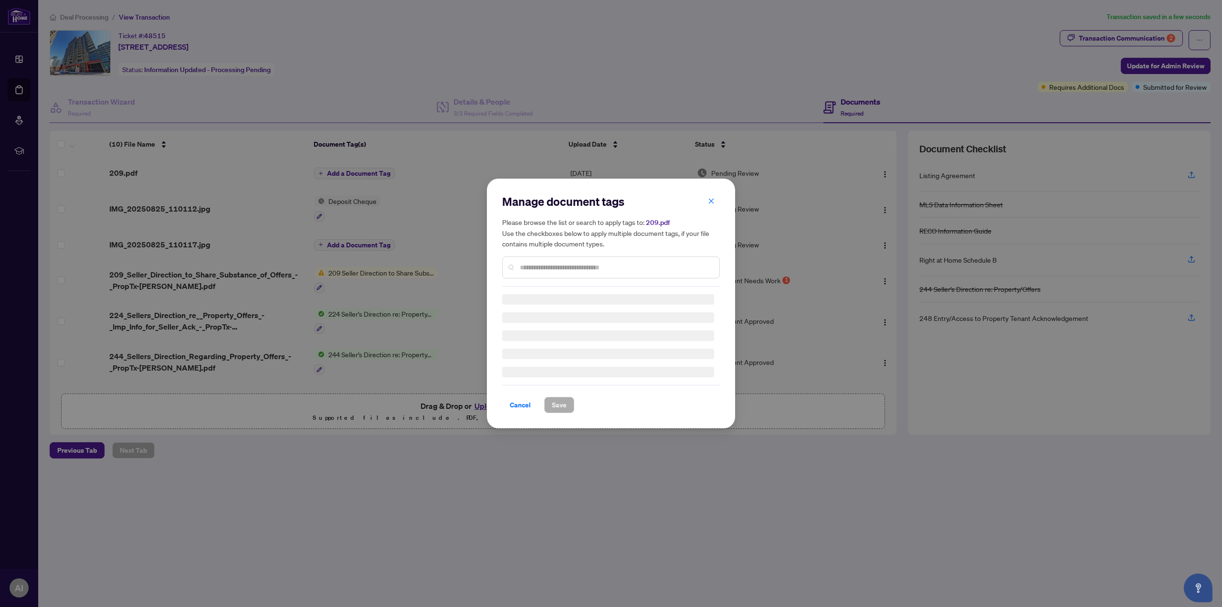
click at [634, 271] on input "text" at bounding box center [616, 267] width 192 height 11
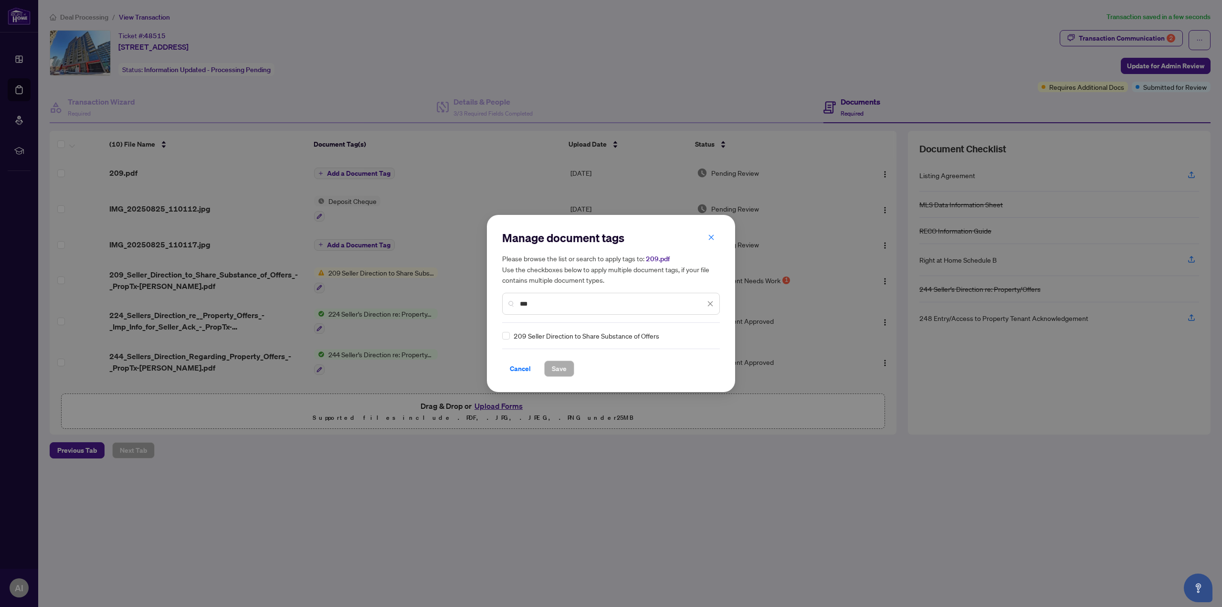
type input "***"
click at [554, 369] on span "Save" at bounding box center [559, 368] width 15 height 15
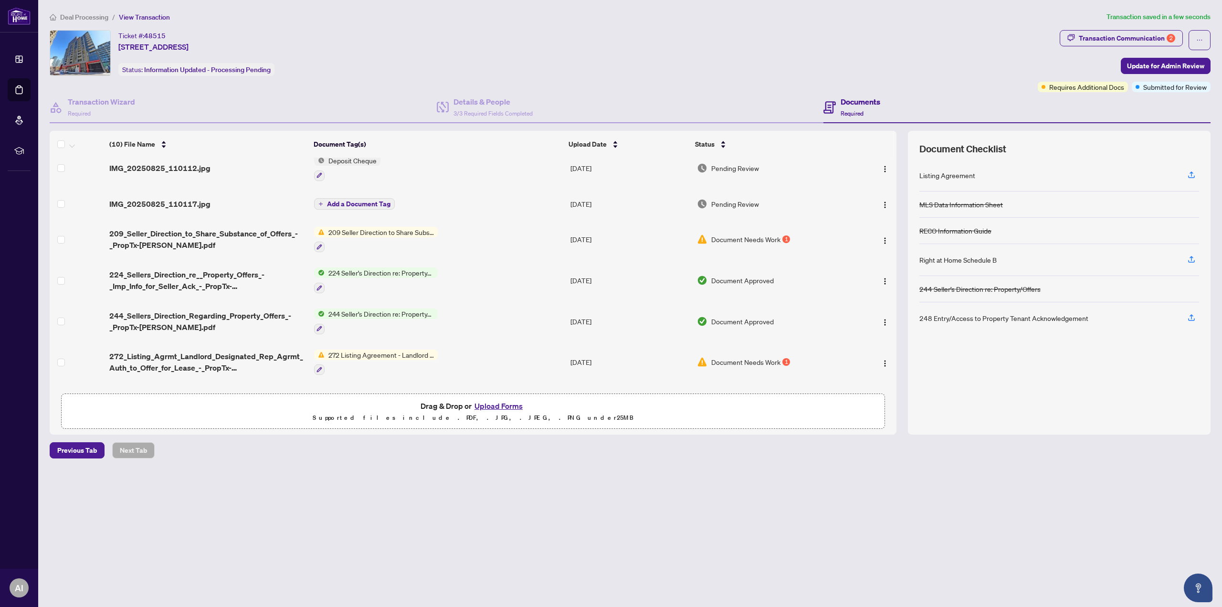
scroll to position [74, 0]
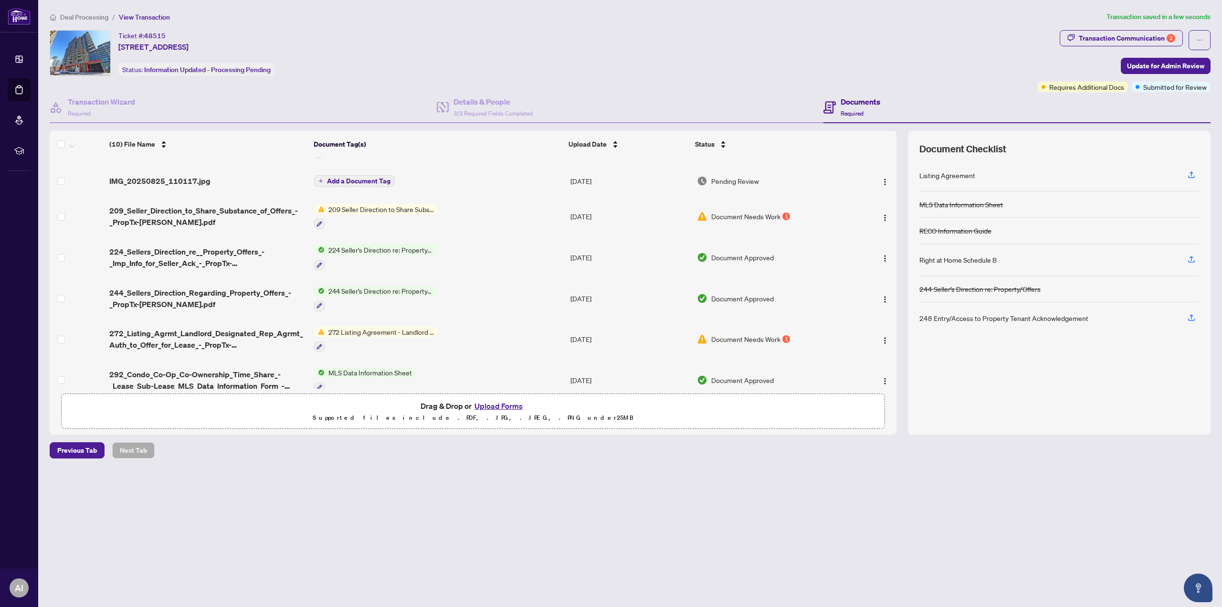
click at [388, 336] on div "272 Listing Agreement - Landlord Designated Representation Agreement Authority …" at bounding box center [376, 340] width 124 height 26
click at [391, 327] on span "272 Listing Agreement - Landlord Designated Representation Agreement Authority …" at bounding box center [381, 332] width 113 height 11
click at [877, 339] on button "button" at bounding box center [884, 338] width 15 height 15
click at [922, 356] on span "View Document" at bounding box center [927, 356] width 91 height 11
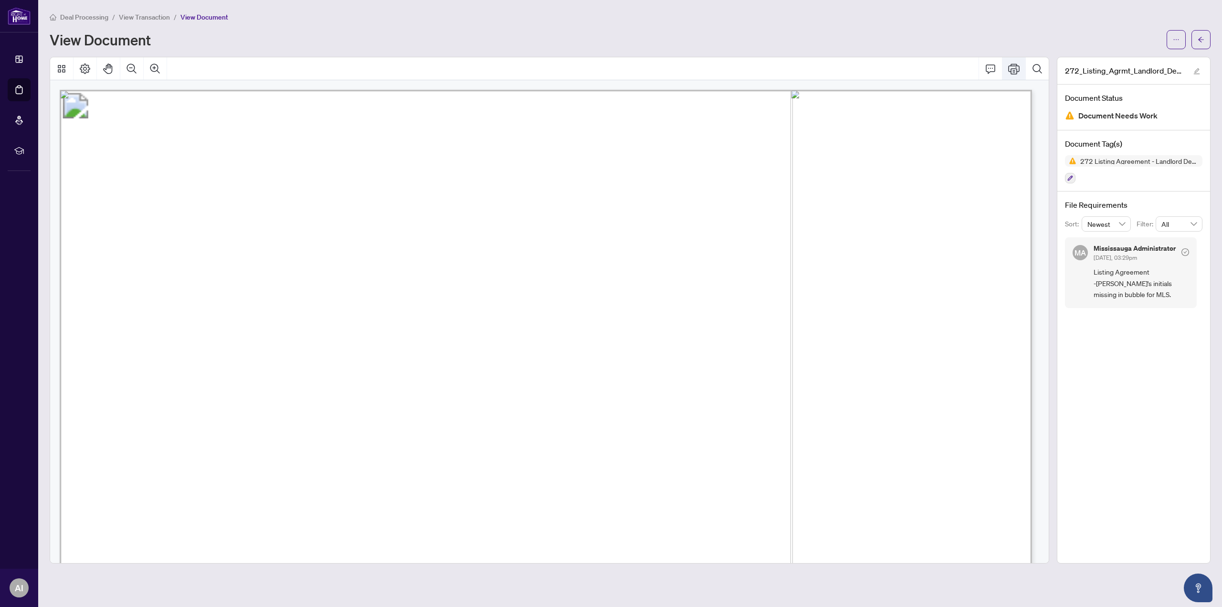
click at [1018, 70] on icon "Print" at bounding box center [1013, 68] width 11 height 11
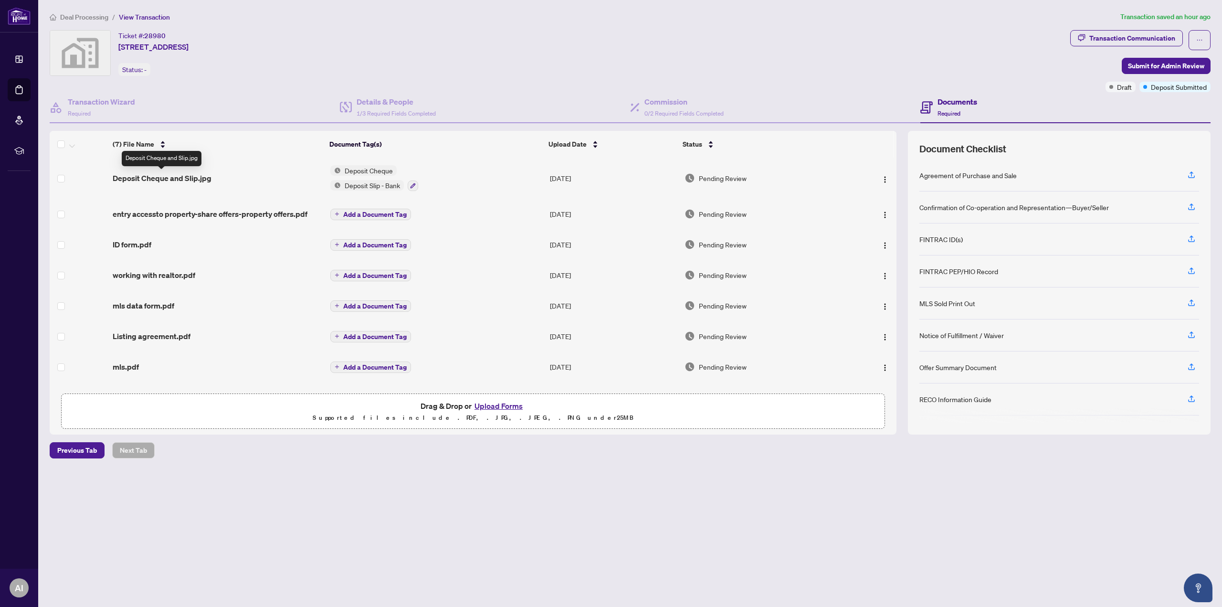
click at [168, 176] on span "Deposit Cheque and Slip.jpg" at bounding box center [162, 177] width 99 height 11
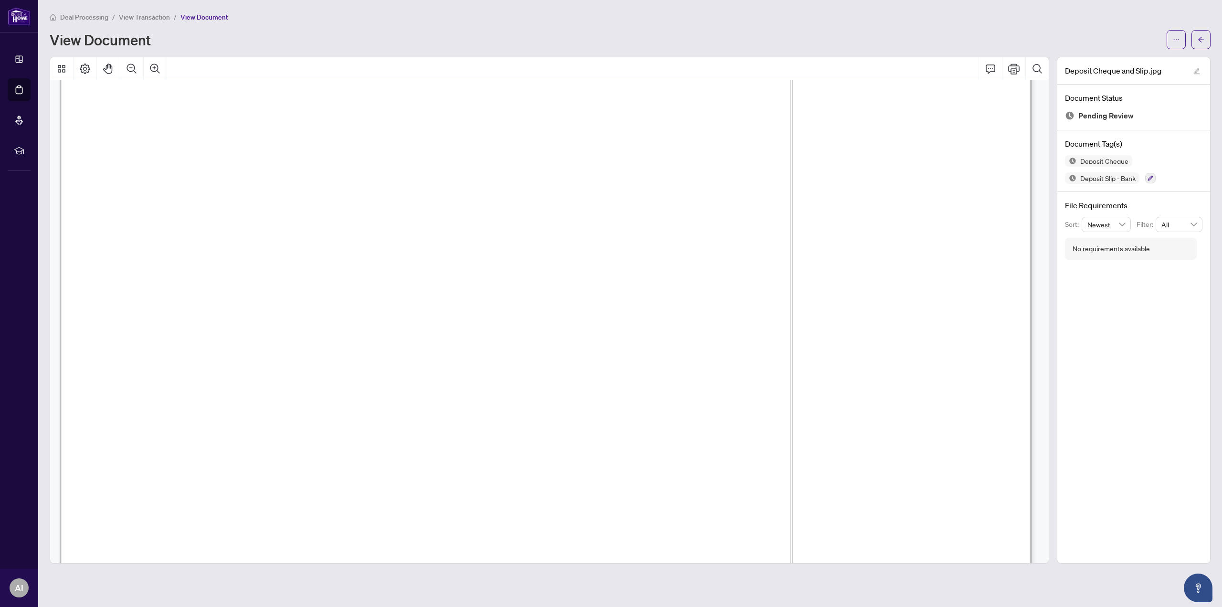
scroll to position [100, 0]
click at [132, 13] on span "View Transaction" at bounding box center [144, 17] width 51 height 9
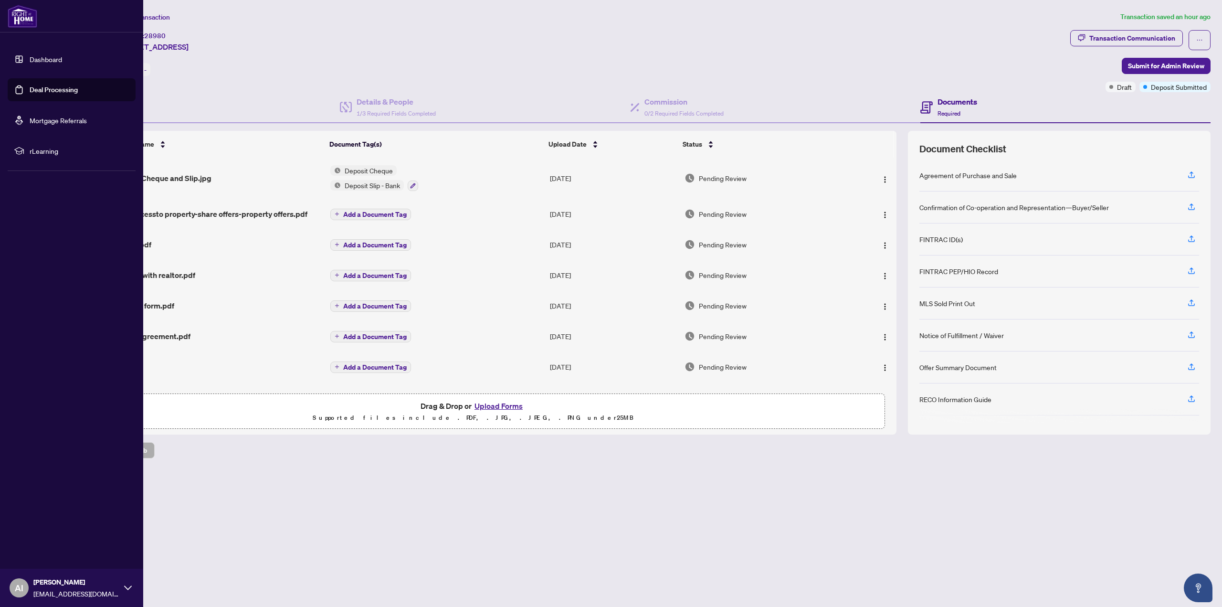
click at [36, 88] on link "Deal Processing" at bounding box center [54, 89] width 48 height 9
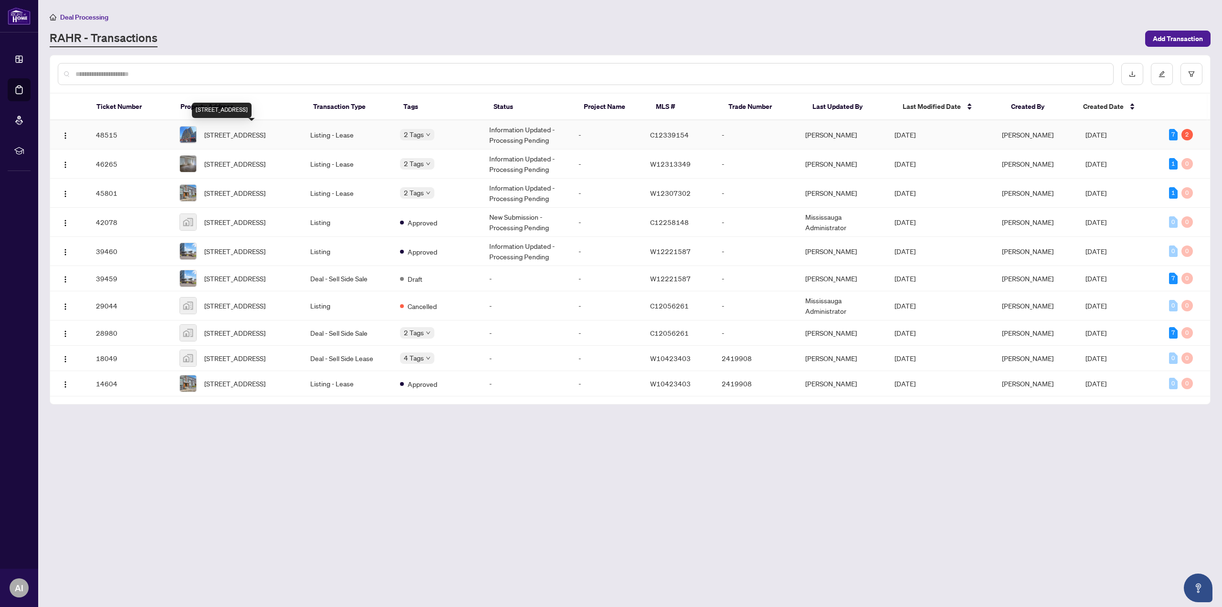
click at [253, 129] on span "[STREET_ADDRESS]" at bounding box center [234, 134] width 61 height 11
